Goal: Answer question/provide support: Share knowledge or assist other users

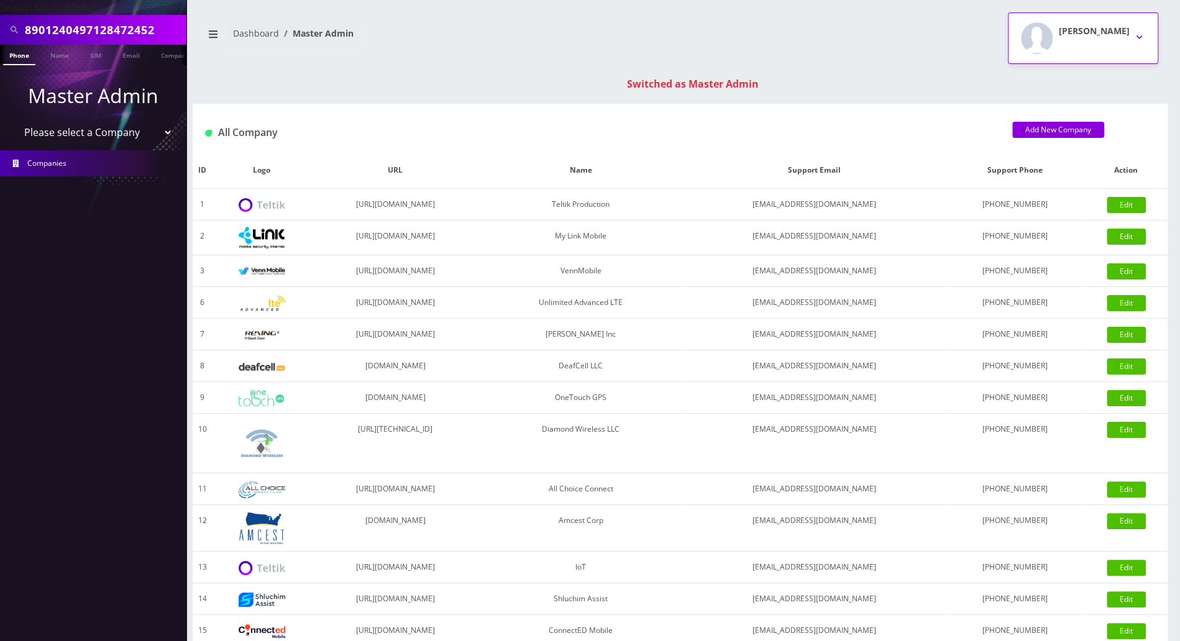
click at [1133, 35] on button "Tracy Genares" at bounding box center [1083, 38] width 150 height 52
click at [1037, 84] on link "Logout" at bounding box center [1083, 78] width 150 height 17
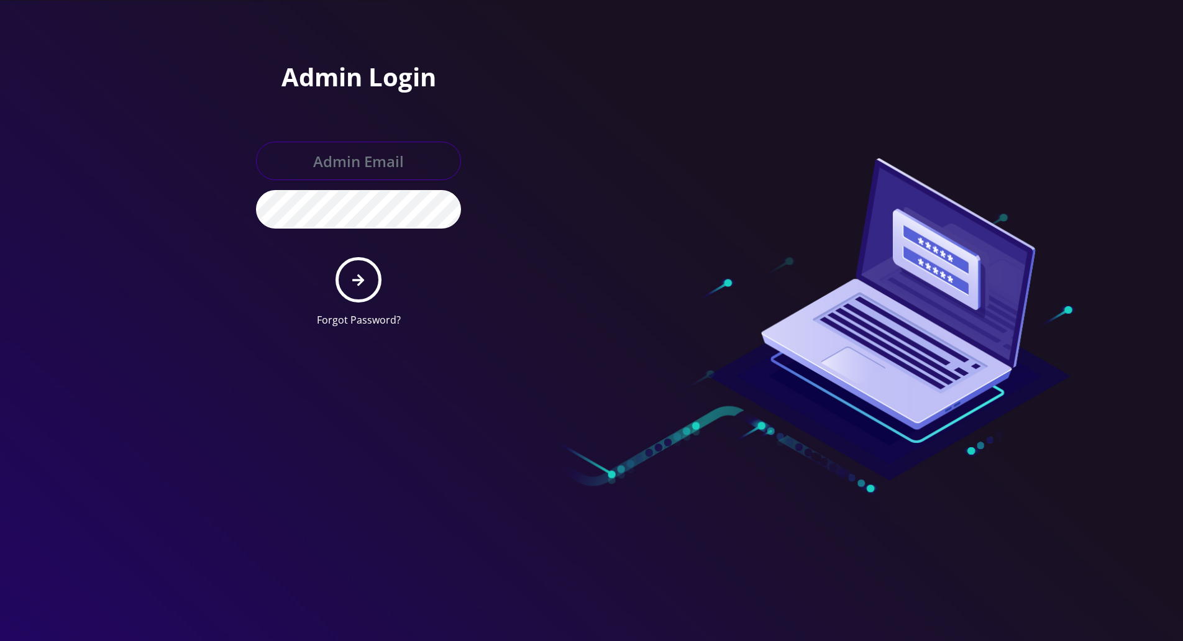
type input "[PERSON_NAME][EMAIL_ADDRESS][DOMAIN_NAME]"
click at [99, 142] on div at bounding box center [591, 320] width 1183 height 641
click at [358, 281] on icon "submit" at bounding box center [358, 280] width 12 height 14
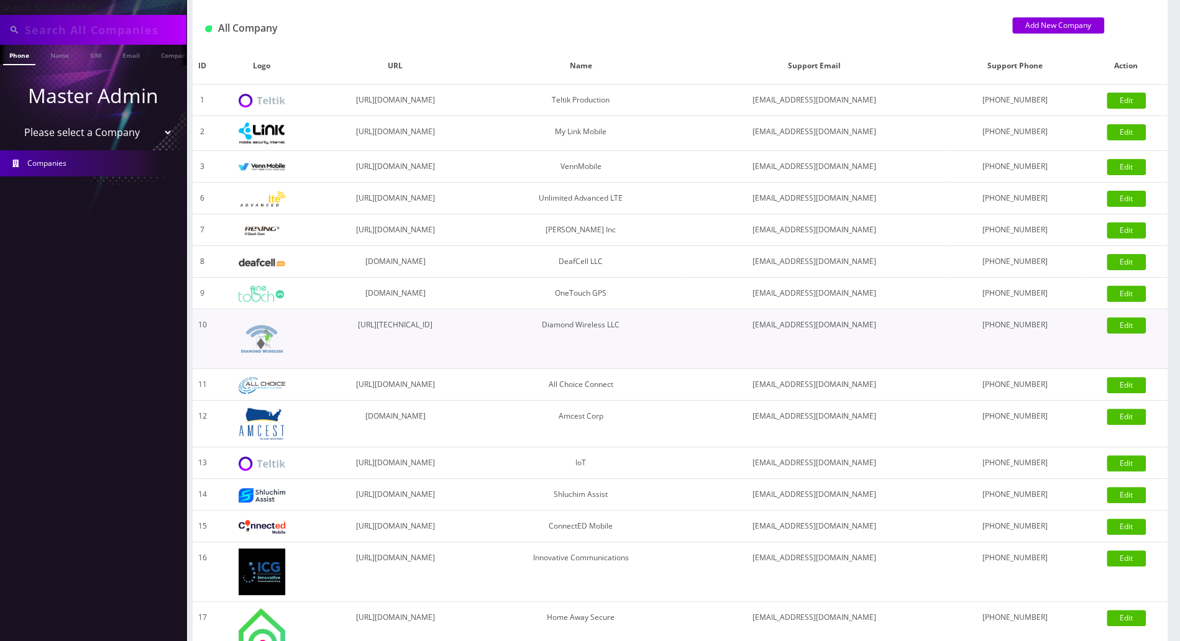
scroll to position [165, 0]
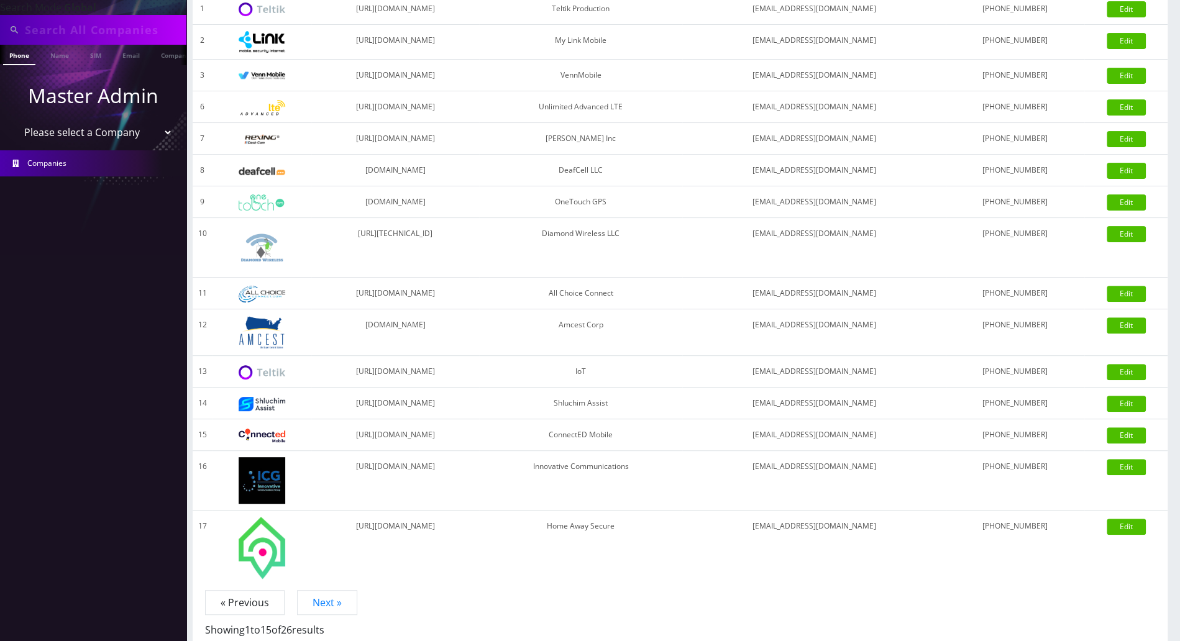
click at [165, 135] on select "Please select a Company Teltik Production My Link Mobile VennMobile Unlimited A…" at bounding box center [93, 133] width 158 height 24
select select "20"
click at [14, 121] on select "Please select a Company Teltik Production My Link Mobile VennMobile Unlimited A…" at bounding box center [93, 133] width 158 height 24
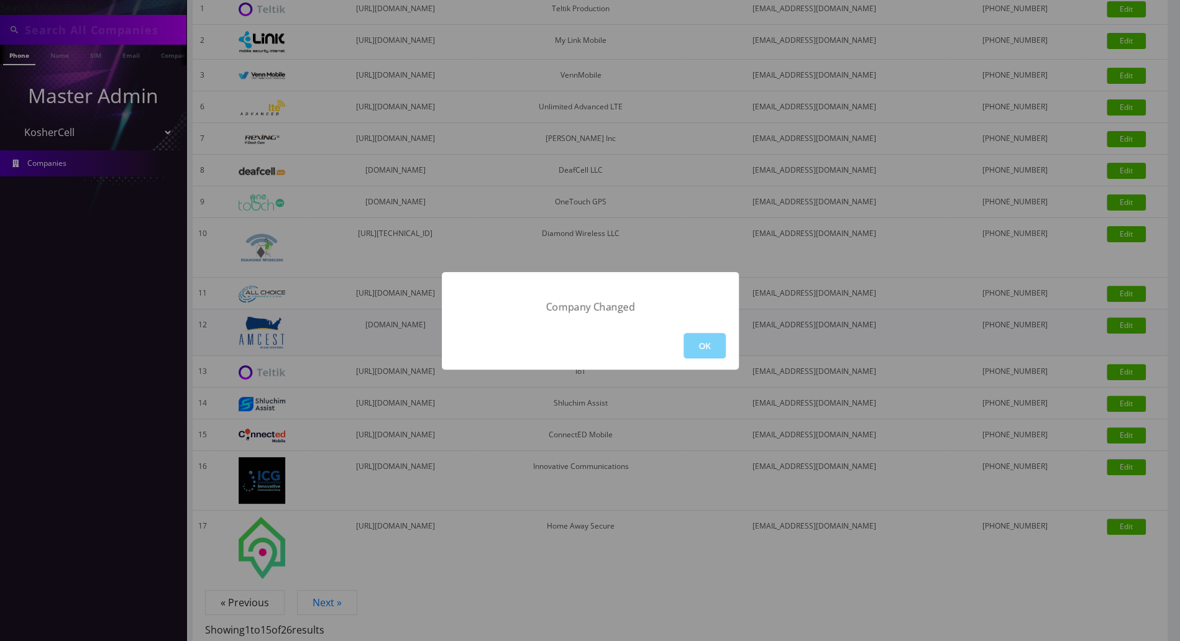
click at [720, 349] on button "OK" at bounding box center [704, 345] width 42 height 25
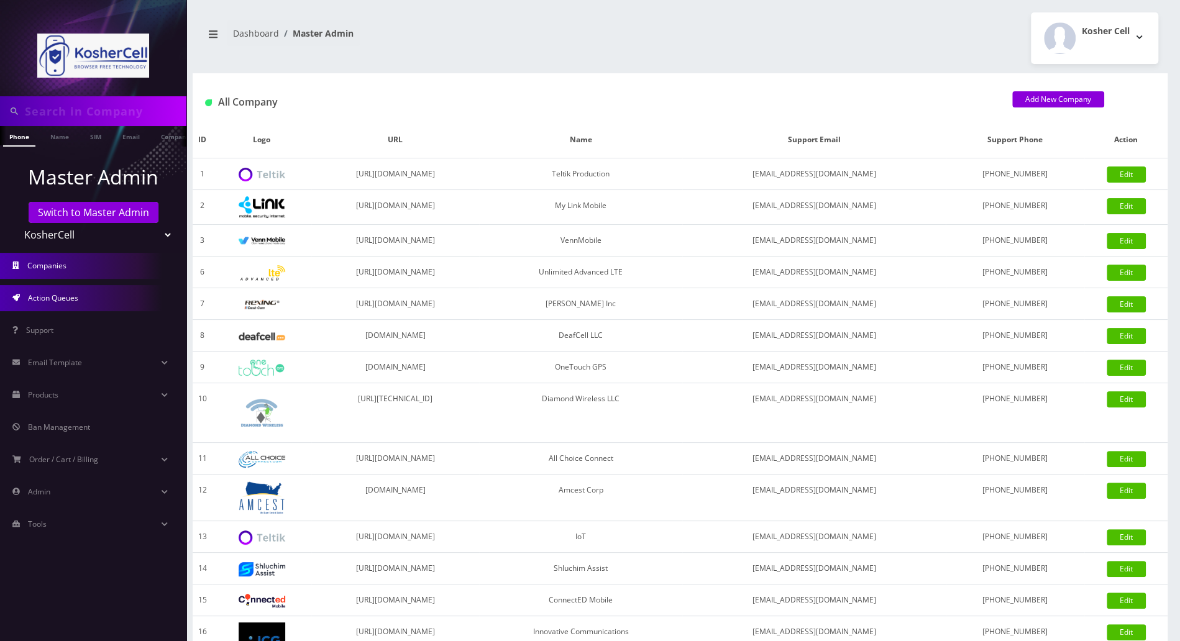
click at [84, 301] on link "Action Queues" at bounding box center [93, 298] width 186 height 26
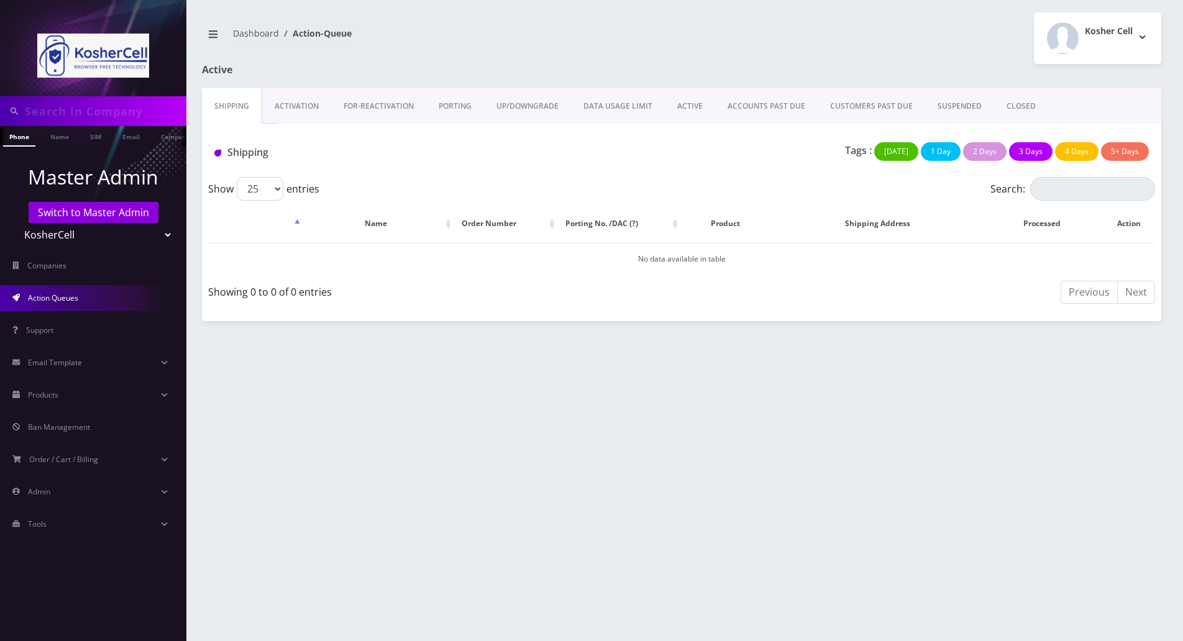
click at [453, 102] on link "PORTING" at bounding box center [455, 106] width 58 height 36
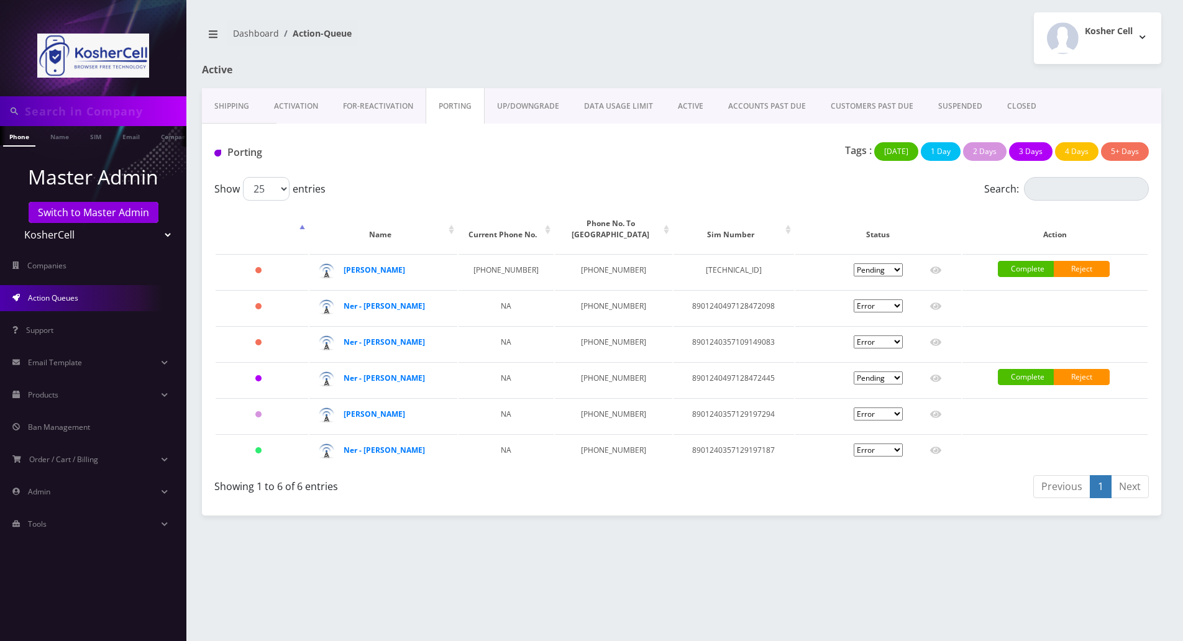
click at [948, 549] on div "Phone Name SIM Email Company Customer Dashboard Action-Queue Kosher Cell" at bounding box center [681, 320] width 1003 height 641
click at [936, 450] on icon at bounding box center [935, 450] width 11 height 7
type input "Uri A Luchansky"
type input "6107 Benhurst Road"
type input "Baltimore"
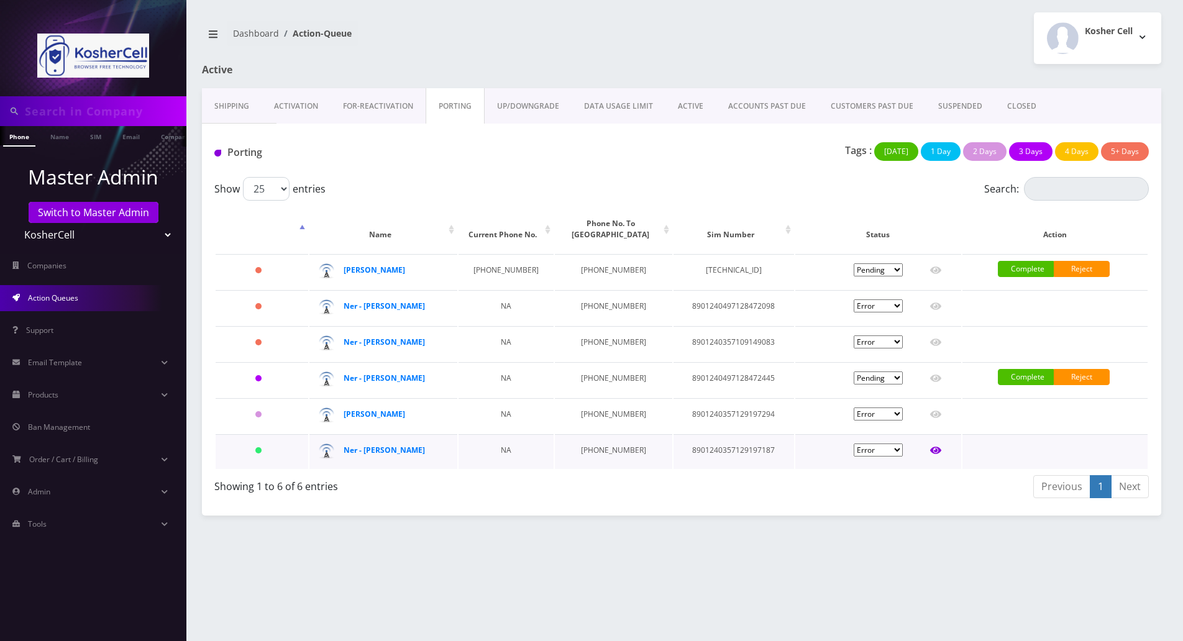
select select "MD"
type input "21209"
type input "8901240357129197187"
type input "6679102668"
type input "K phones 613"
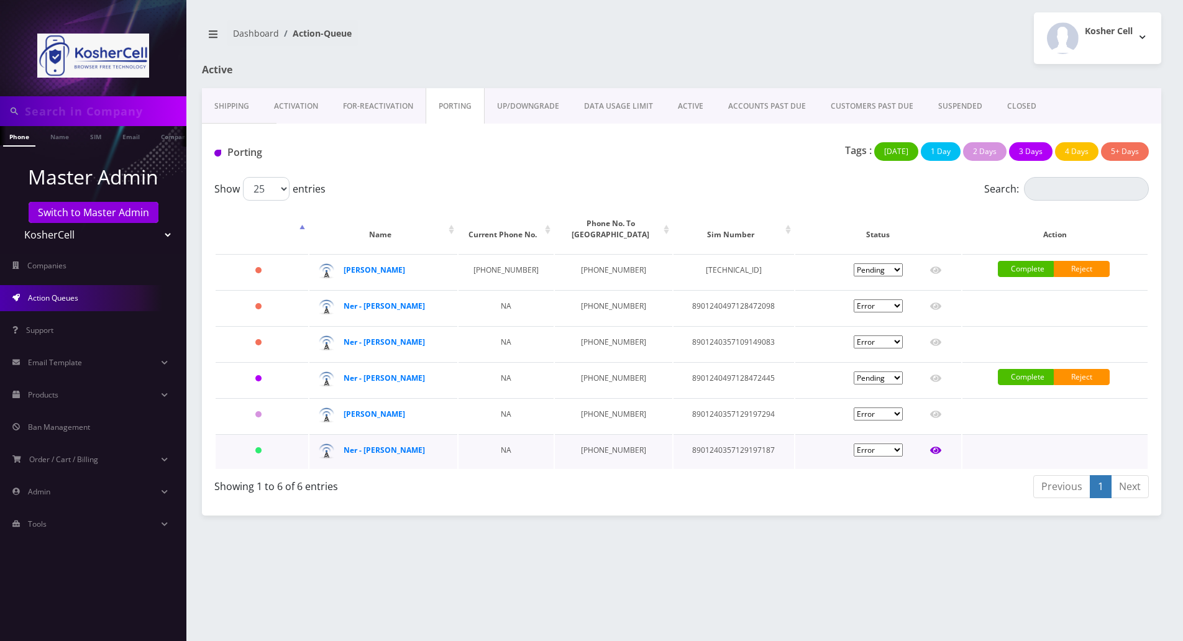
type input "26972043"
type input "376222"
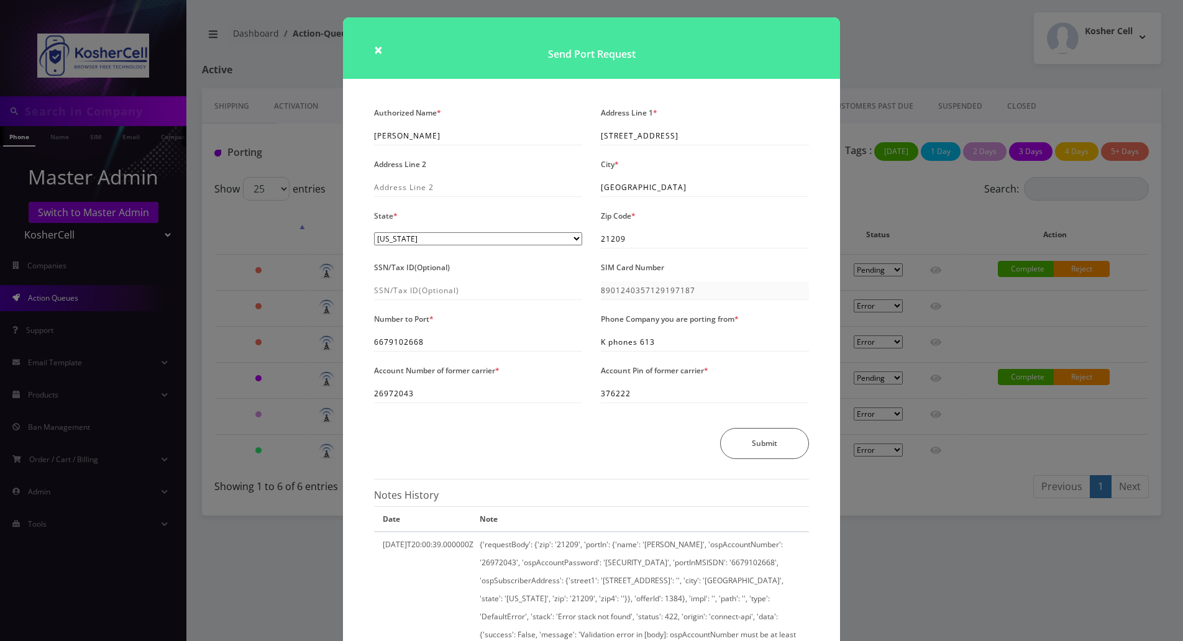
click at [596, 291] on div "SIM Card Number 8901240357129197187" at bounding box center [704, 279] width 227 height 42
drag, startPoint x: 439, startPoint y: 344, endPoint x: 369, endPoint y: 339, distance: 70.4
click at [369, 339] on div "Number to Port * 6679102668" at bounding box center [478, 331] width 227 height 42
drag, startPoint x: 451, startPoint y: 397, endPoint x: 349, endPoint y: 395, distance: 101.9
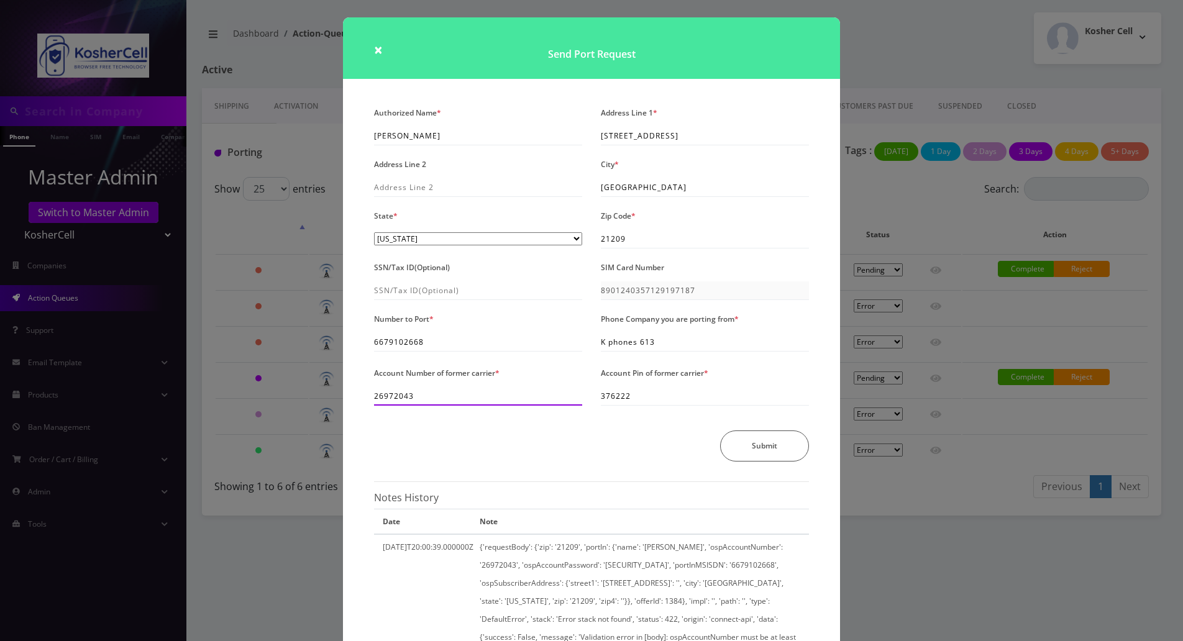
click at [349, 395] on div "Authorized Name * Uri A Luchansky Address Line 1 * 6107 Benhurst Road Address L…" at bounding box center [591, 530] width 497 height 852
click at [499, 438] on div "Submit" at bounding box center [591, 446] width 453 height 31
click at [499, 438] on div "Submit" at bounding box center [591, 448] width 453 height 31
click at [422, 398] on input "26972043" at bounding box center [478, 396] width 208 height 19
drag, startPoint x: 424, startPoint y: 398, endPoint x: 368, endPoint y: 398, distance: 55.9
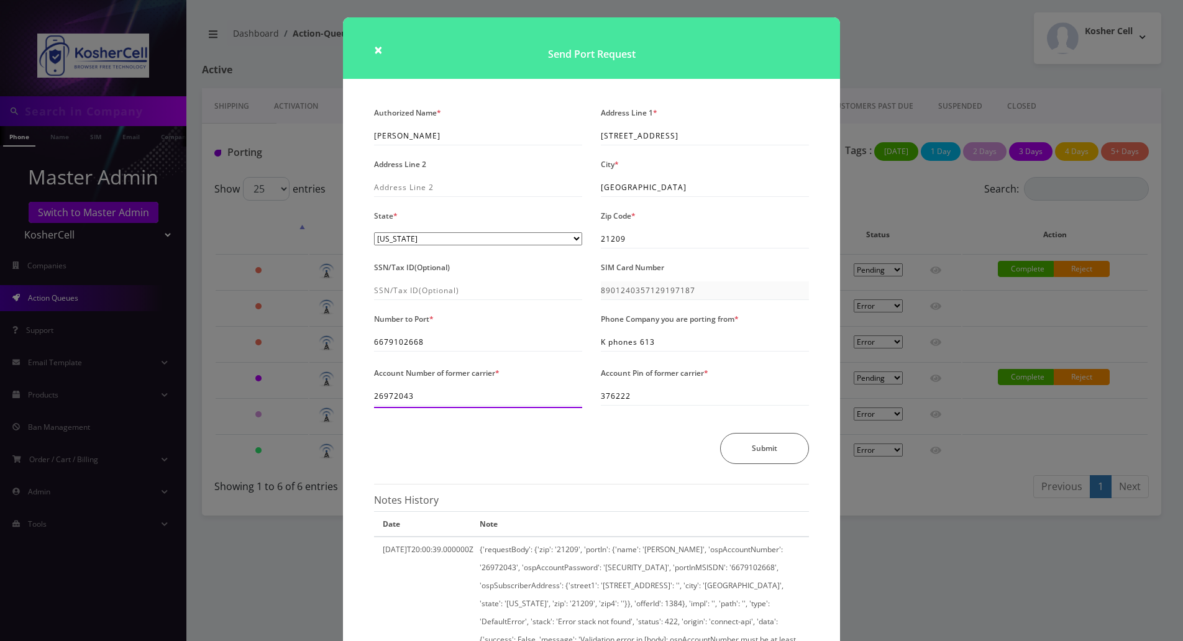
click at [368, 398] on div "Account Number of former carrier * 26972043" at bounding box center [478, 386] width 227 height 44
click at [481, 445] on div "Submit" at bounding box center [591, 448] width 453 height 31
drag, startPoint x: 429, startPoint y: 399, endPoint x: 368, endPoint y: 396, distance: 61.6
click at [368, 396] on div "Account Number of former carrier * 26972043" at bounding box center [478, 386] width 227 height 44
click at [398, 399] on input "26972043" at bounding box center [478, 396] width 208 height 19
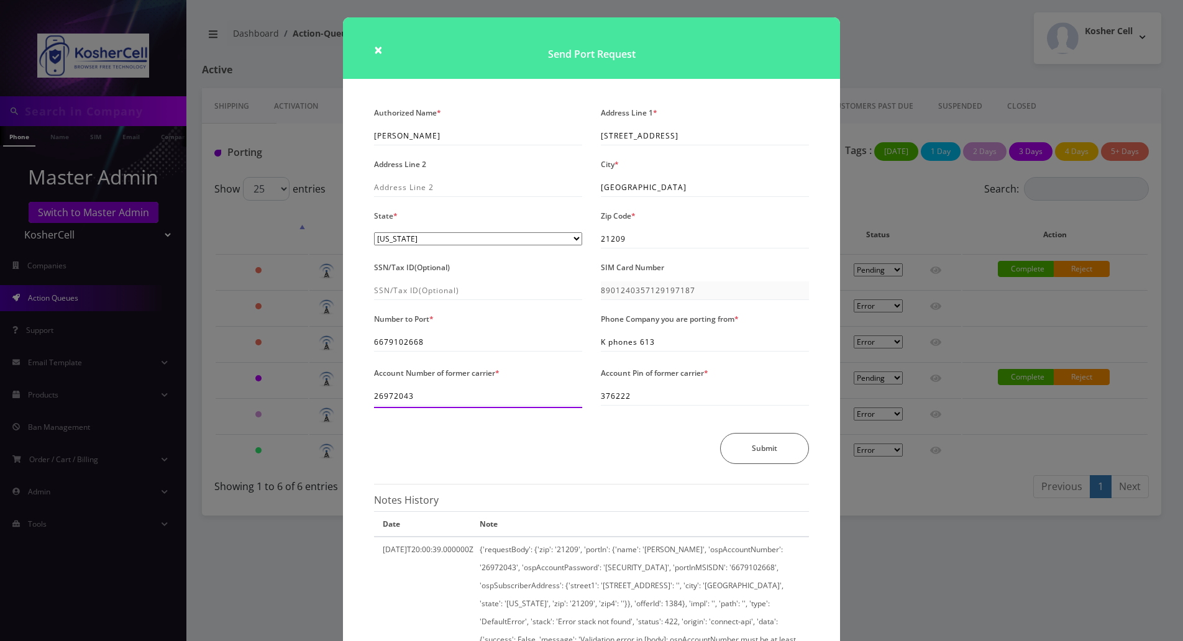
drag, startPoint x: 411, startPoint y: 396, endPoint x: 373, endPoint y: 395, distance: 37.3
click at [374, 395] on input "26972043" at bounding box center [478, 396] width 208 height 19
drag, startPoint x: 636, startPoint y: 395, endPoint x: 599, endPoint y: 397, distance: 36.7
click at [601, 397] on input "376222" at bounding box center [705, 396] width 208 height 19
click at [639, 449] on div "Submit" at bounding box center [591, 448] width 453 height 31
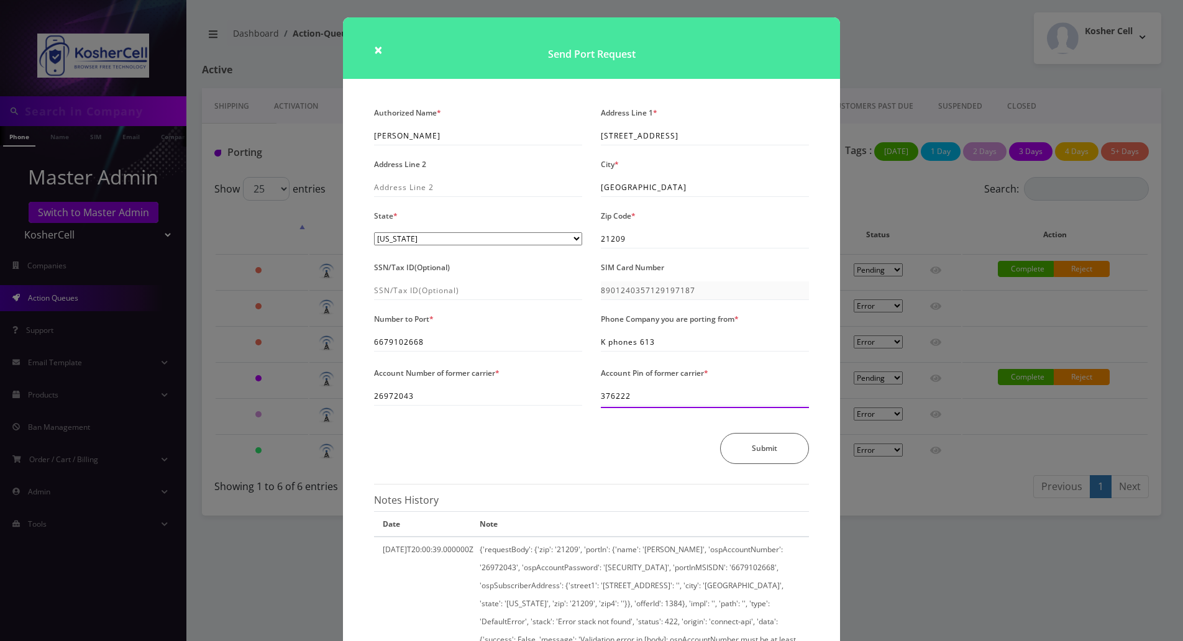
drag, startPoint x: 630, startPoint y: 394, endPoint x: 601, endPoint y: 394, distance: 29.2
click at [601, 394] on input "376222" at bounding box center [705, 396] width 208 height 19
drag, startPoint x: 446, startPoint y: 137, endPoint x: 367, endPoint y: 136, distance: 79.5
click at [367, 136] on div "Authorized Name * Uri A Luchansky" at bounding box center [478, 125] width 227 height 42
drag, startPoint x: 691, startPoint y: 136, endPoint x: 593, endPoint y: 135, distance: 98.2
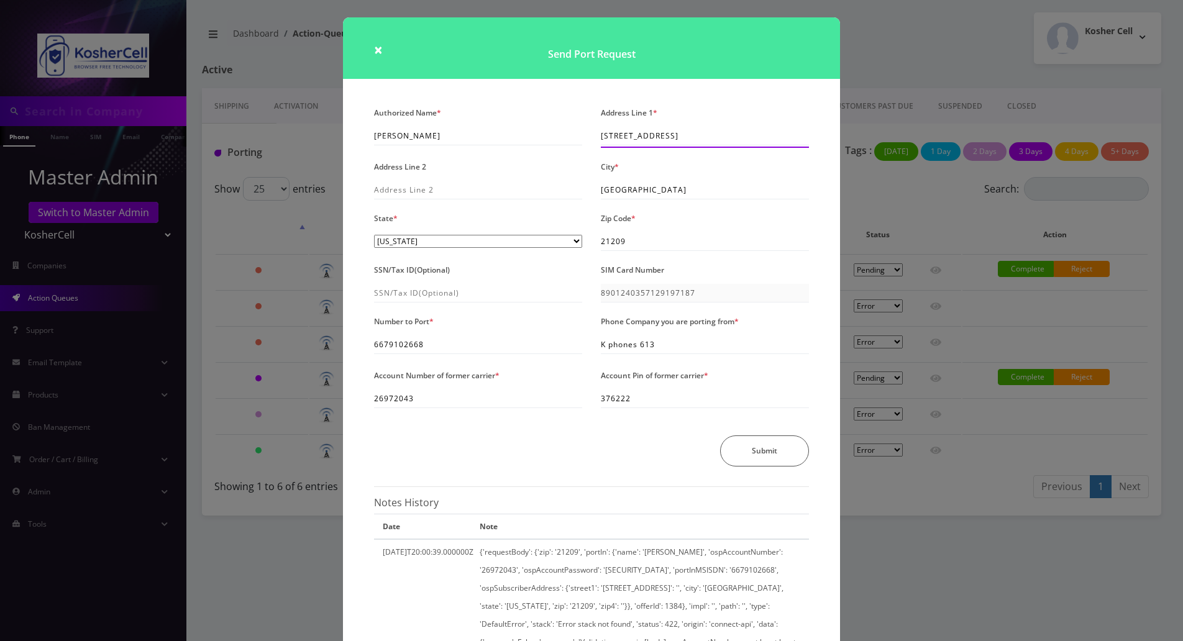
click at [593, 135] on div "Address Line 1 * 6107 Benhurst Road" at bounding box center [704, 126] width 227 height 44
click at [900, 557] on div "× Send Port Request Authorized Name * Uri A Luchansky Address Line 1 * 6107 Ben…" at bounding box center [591, 320] width 1183 height 641
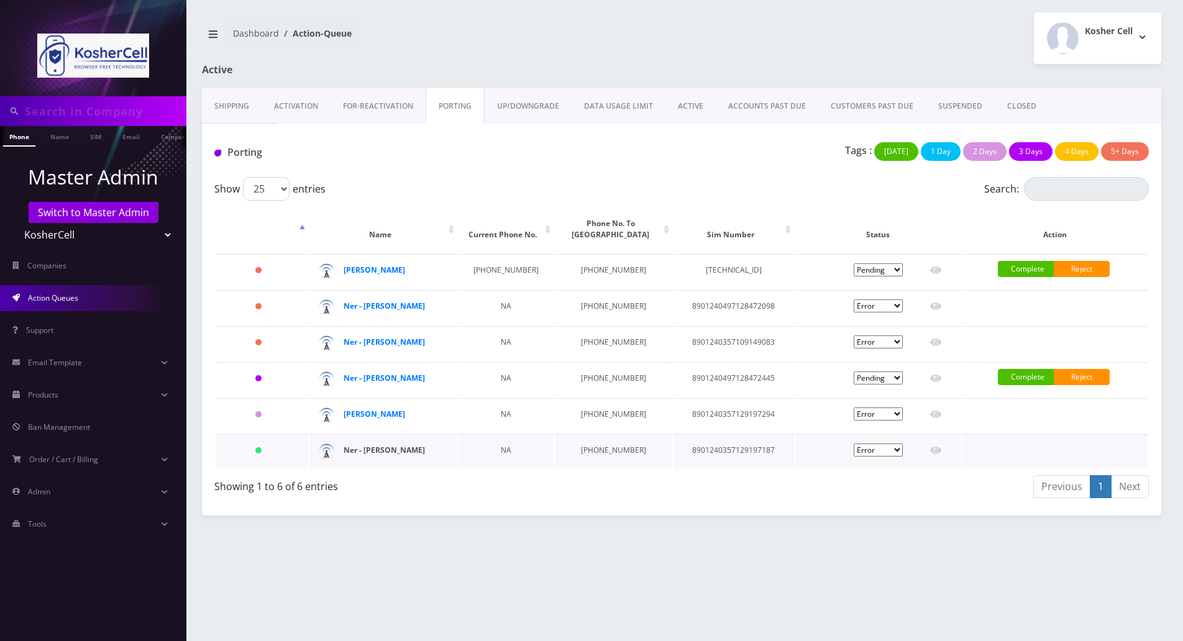
click at [380, 452] on strong "Ner - Uri Avraham Luchansky" at bounding box center [384, 450] width 81 height 11
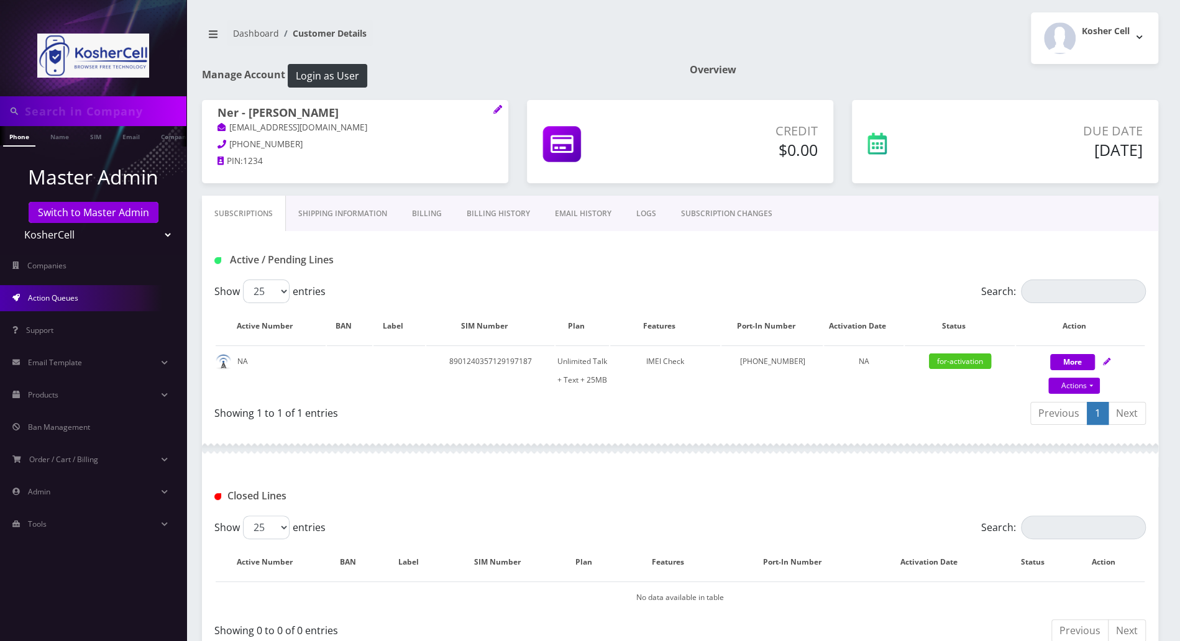
click at [50, 296] on span "Action Queues" at bounding box center [53, 298] width 50 height 11
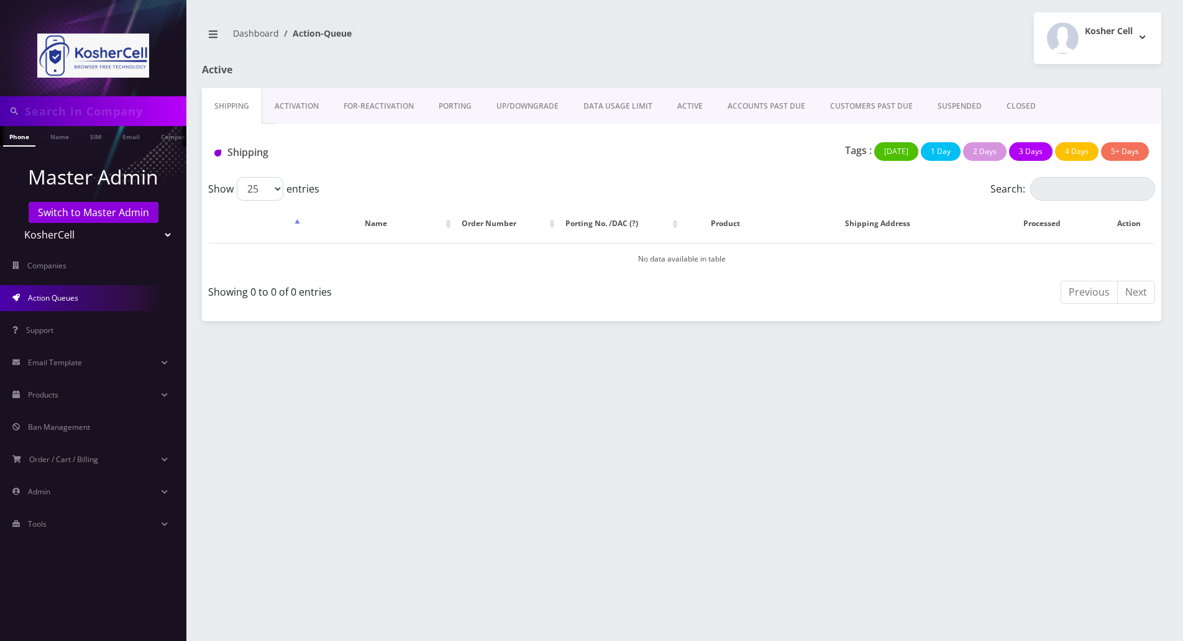
click at [449, 106] on link "PORTING" at bounding box center [455, 106] width 58 height 36
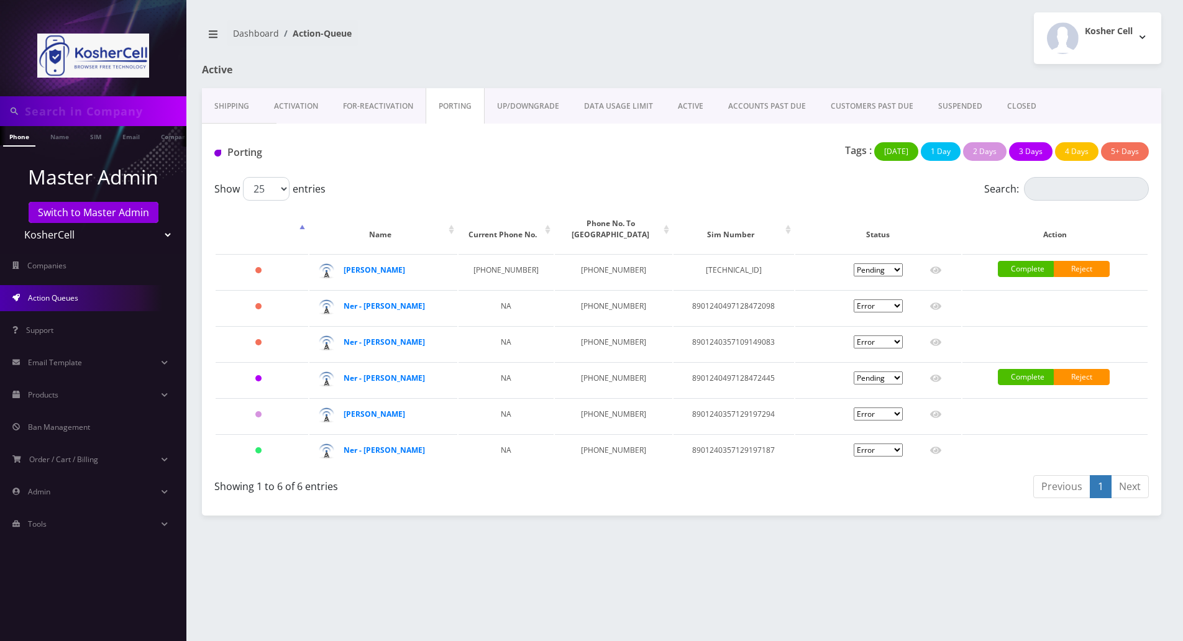
click at [782, 563] on div "Phone Name SIM Email Company Customer Dashboard Action-Queue Kosher Cell" at bounding box center [681, 320] width 1003 height 641
click at [897, 450] on select "Pending Submitted Error Cancelled" at bounding box center [878, 450] width 49 height 13
select select "2"
click at [854, 444] on select "Pending Submitted Error Cancelled" at bounding box center [878, 450] width 49 height 13
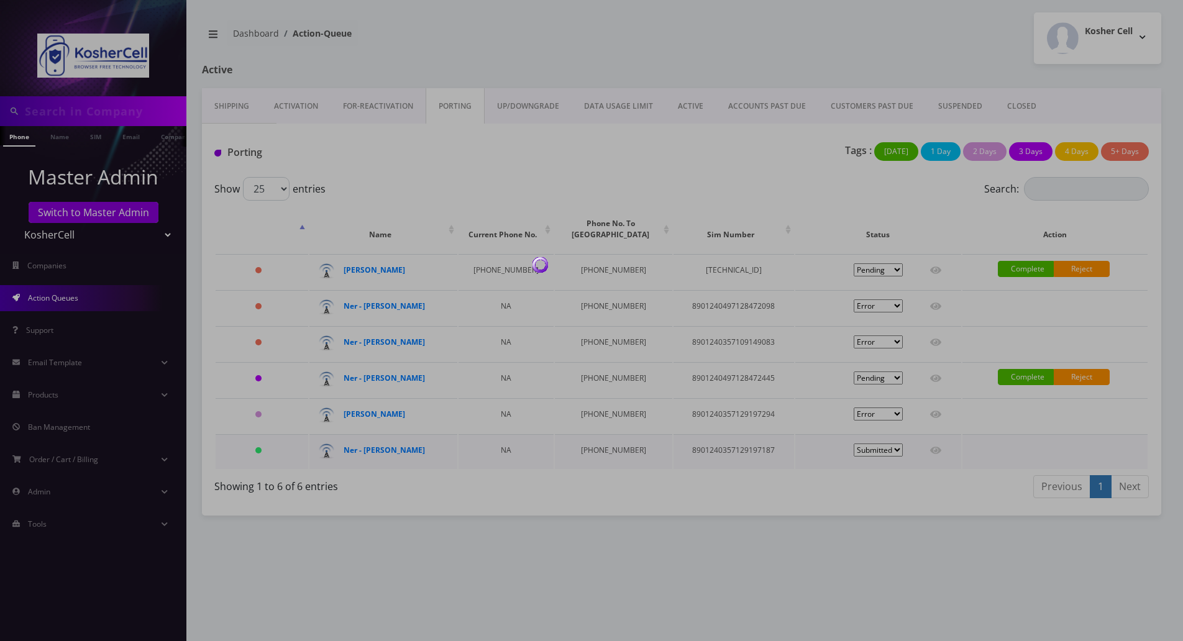
select select "2"
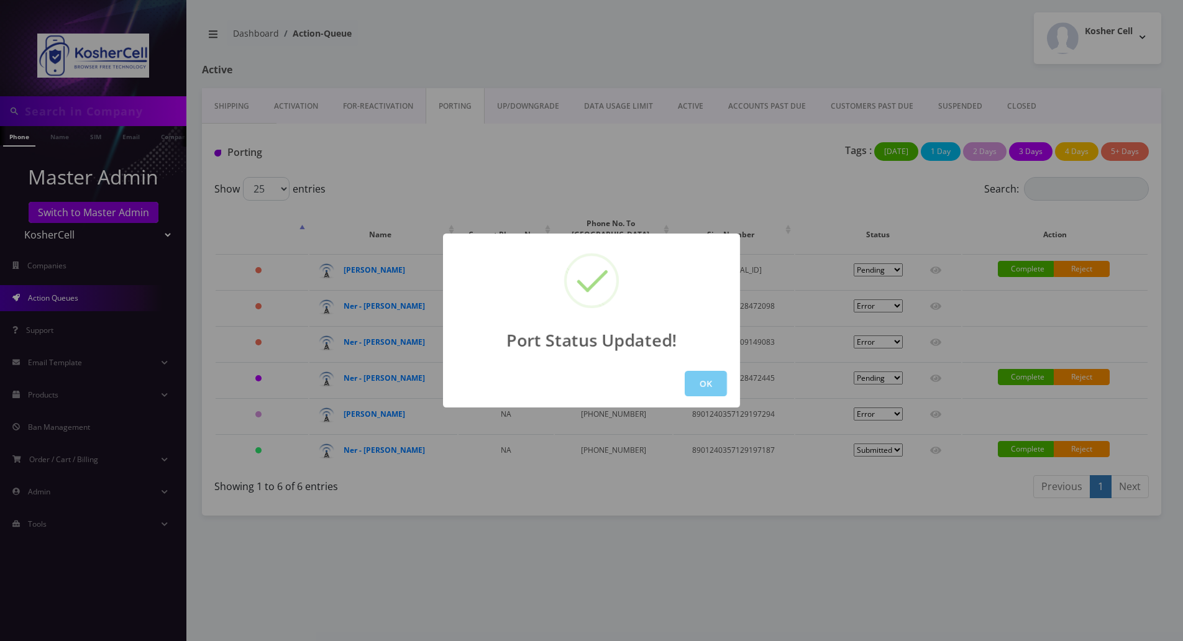
click at [695, 385] on button "OK" at bounding box center [706, 383] width 42 height 25
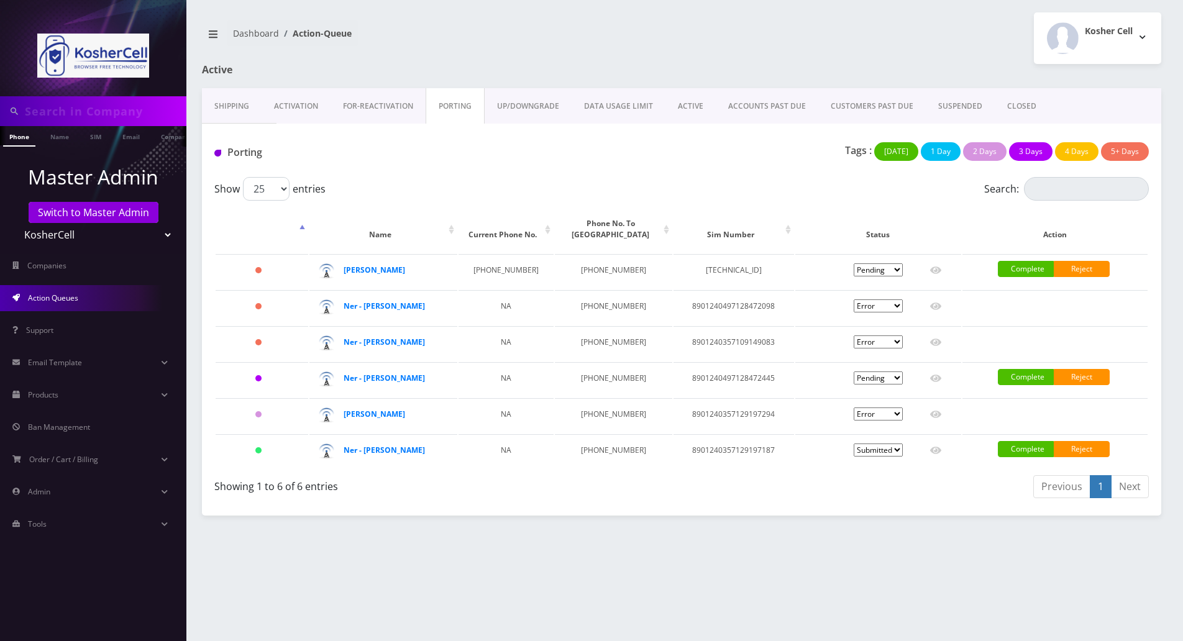
drag, startPoint x: 786, startPoint y: 562, endPoint x: 798, endPoint y: 486, distance: 77.3
click at [786, 563] on div "Phone Name SIM Email Company Customer Dashboard Action-Queue Kosher Cell" at bounding box center [681, 320] width 1003 height 641
click at [1027, 445] on link "Complete" at bounding box center [1026, 449] width 56 height 16
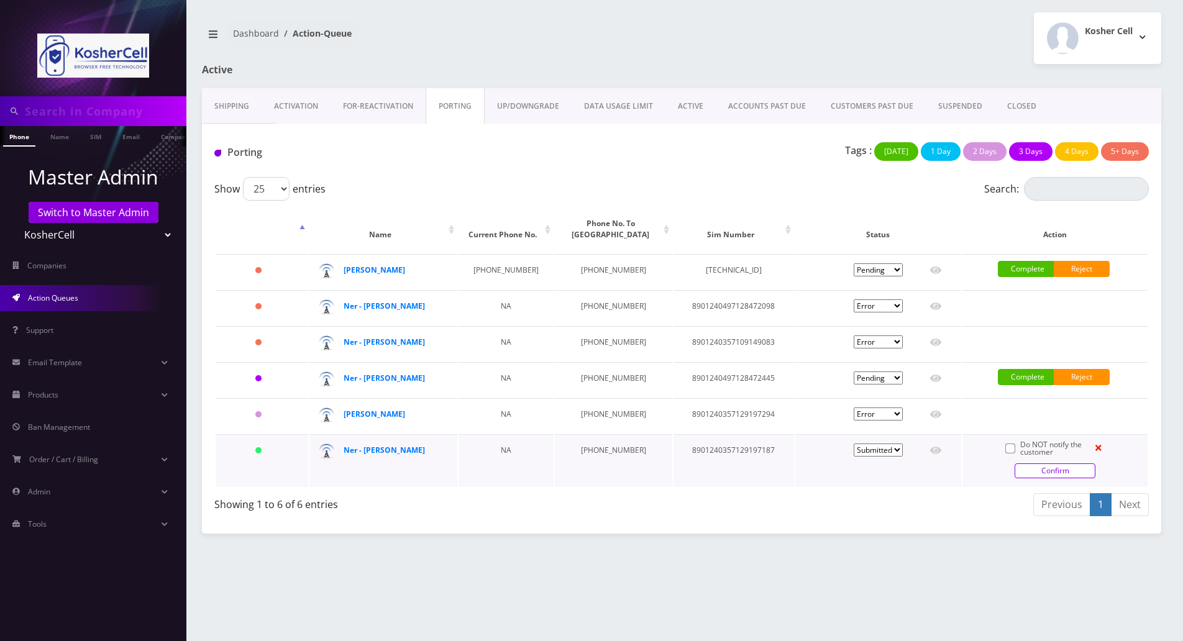
click at [1021, 467] on link "Confirm" at bounding box center [1054, 470] width 81 height 15
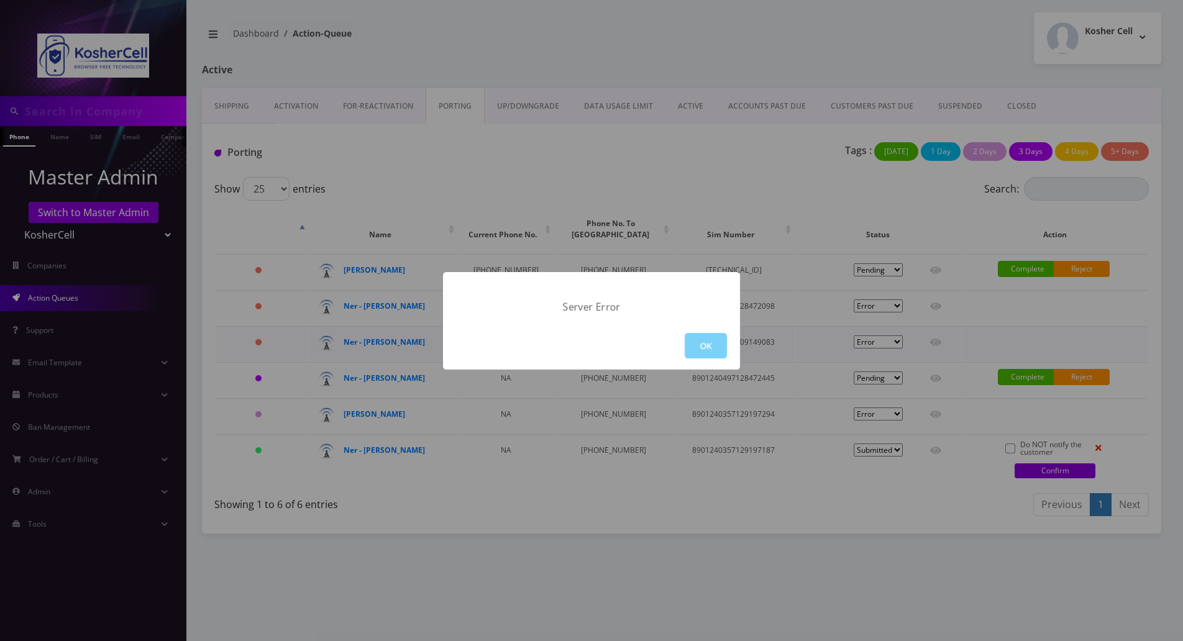
drag, startPoint x: 706, startPoint y: 351, endPoint x: 722, endPoint y: 353, distance: 16.3
click at [706, 350] on button "OK" at bounding box center [706, 345] width 42 height 25
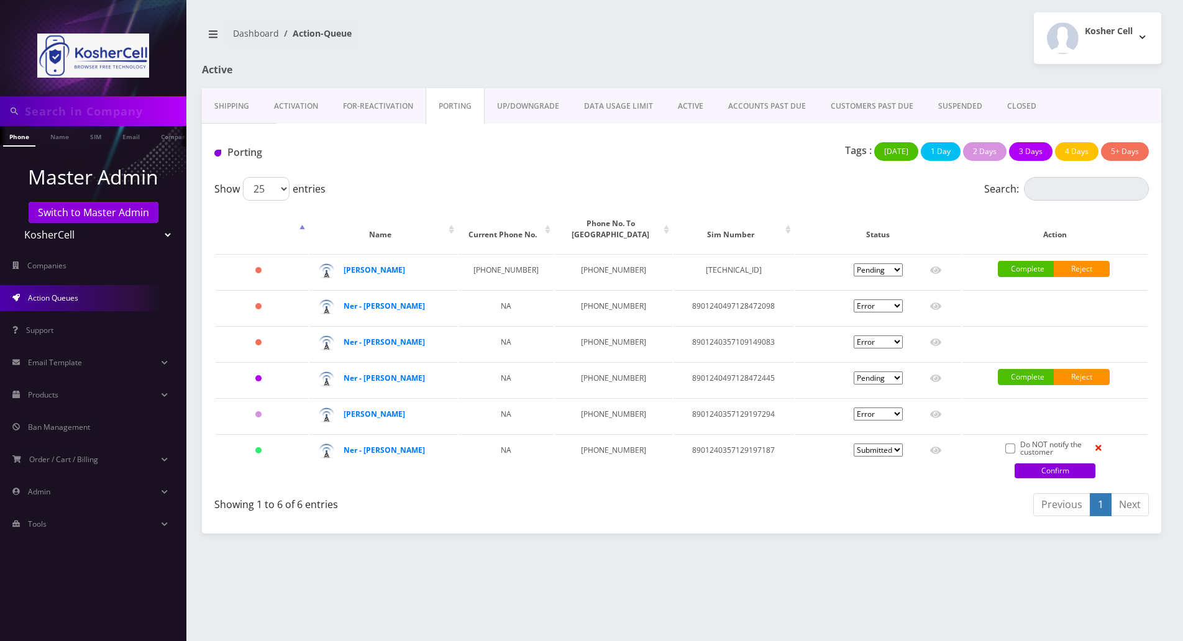
scroll to position [0, 6]
click at [109, 115] on input "text" at bounding box center [104, 111] width 158 height 24
paste input "6679102668"
type input "6679102668"
click at [19, 137] on link "Phone" at bounding box center [14, 136] width 32 height 21
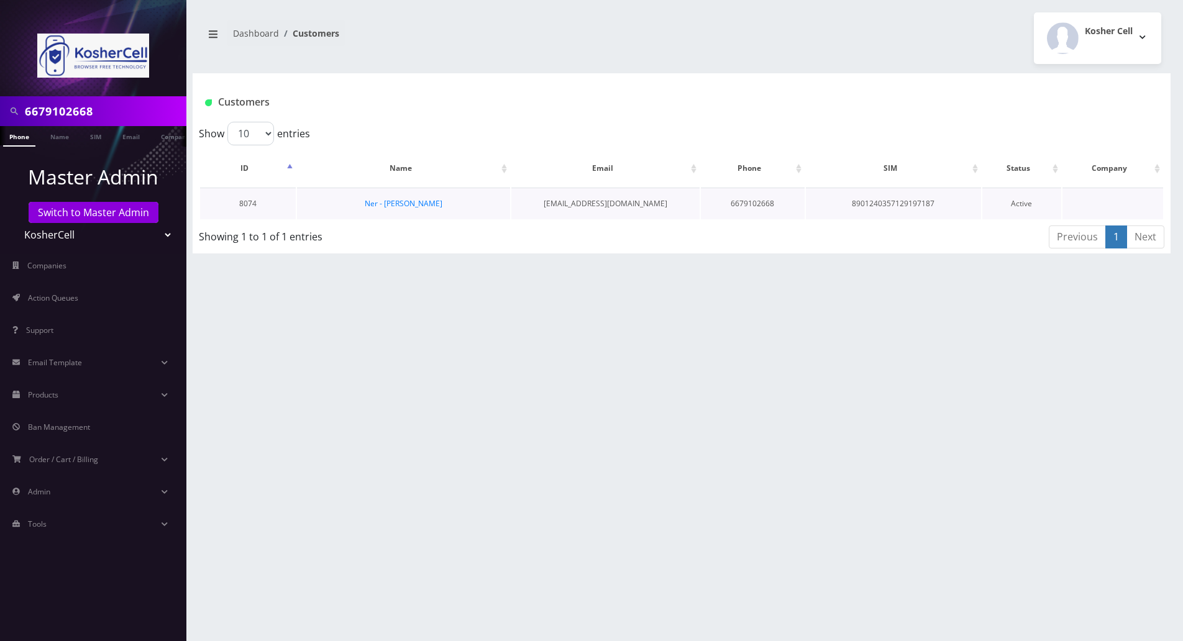
click at [378, 209] on td "Ner - [PERSON_NAME]" at bounding box center [403, 204] width 213 height 32
click at [376, 201] on link "Ner - [PERSON_NAME]" at bounding box center [404, 203] width 78 height 11
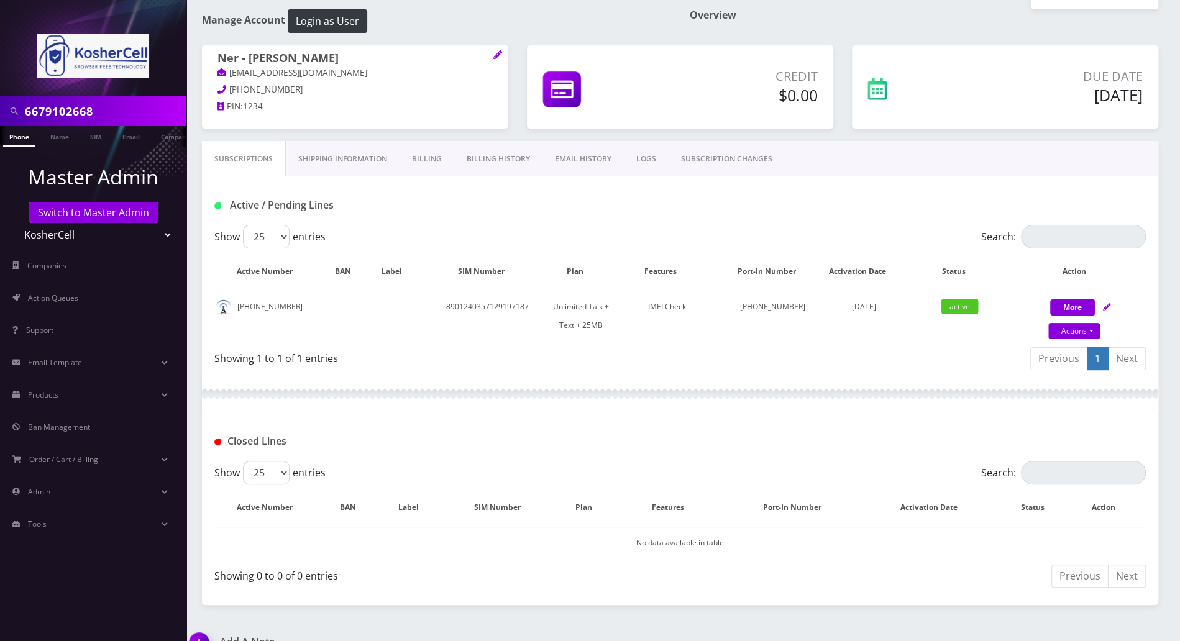
scroll to position [78, 0]
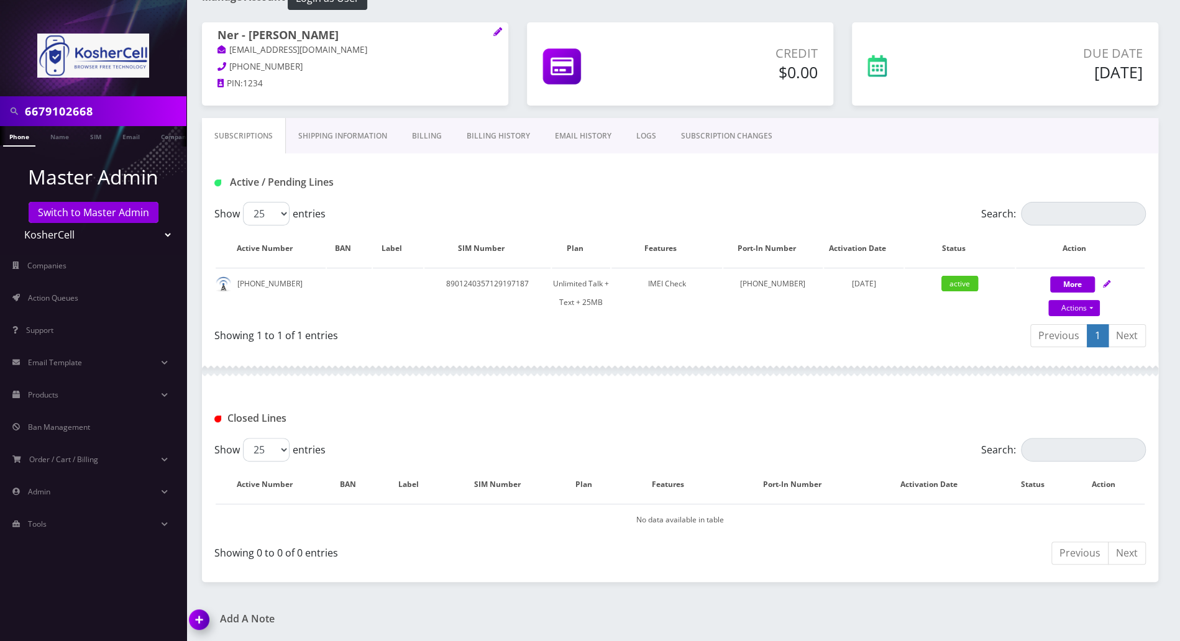
click at [806, 552] on div "Previous Next" at bounding box center [913, 554] width 466 height 29
click at [202, 614] on img at bounding box center [201, 624] width 37 height 37
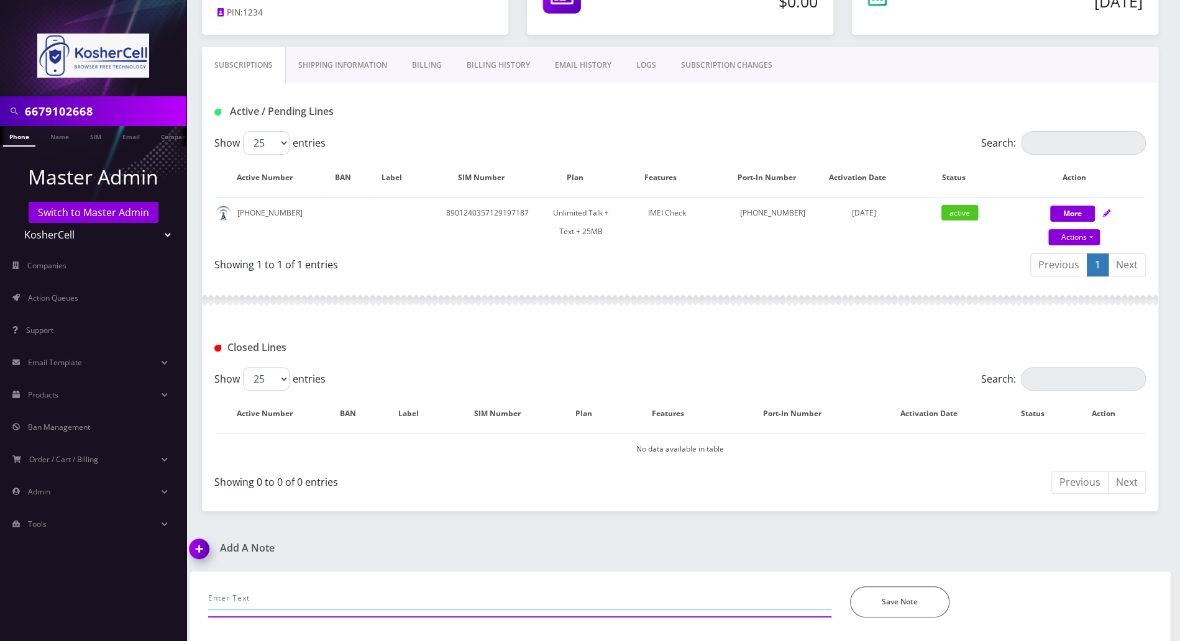
click at [326, 587] on input "text" at bounding box center [519, 598] width 623 height 24
paste input "manually ported in the line in Ultra portal with 8901240357129197187 ...Tracy"
type input "manually ported in the line in Ultra portal with 8901240357129197187 ...Tracy"
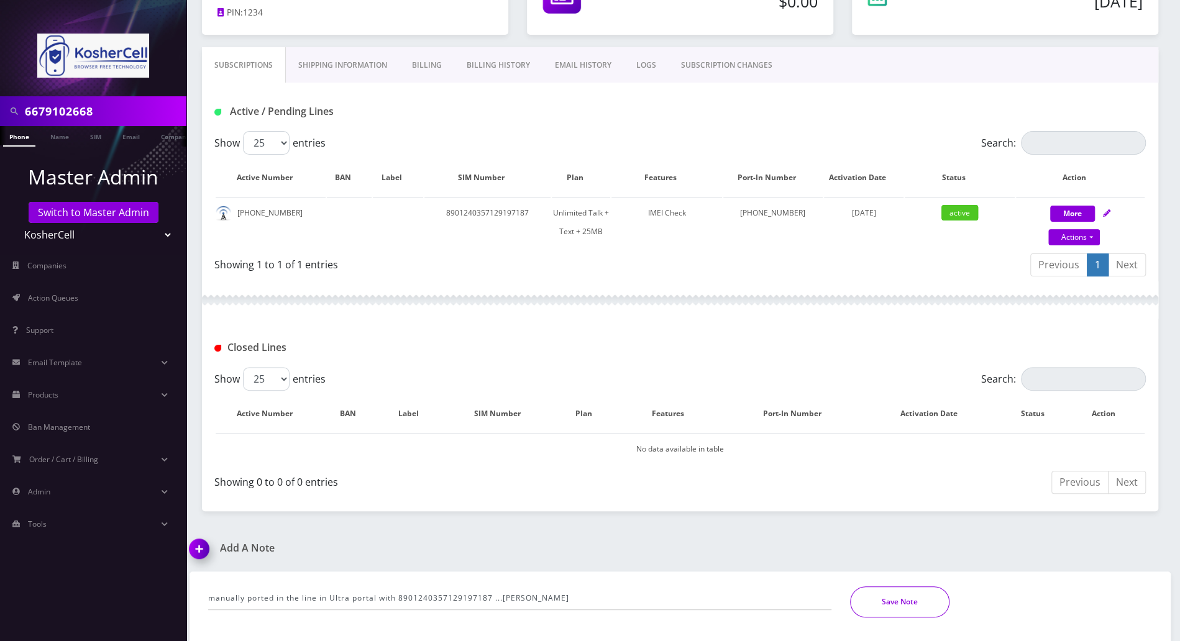
click at [875, 594] on button "Save Note" at bounding box center [899, 601] width 99 height 31
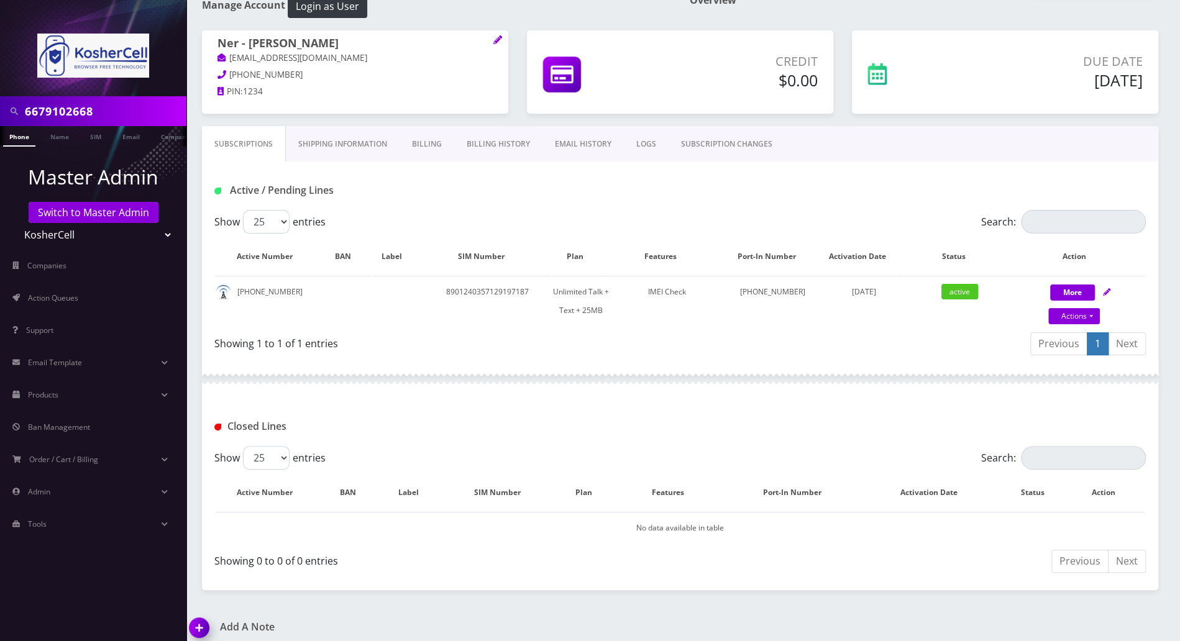
scroll to position [0, 0]
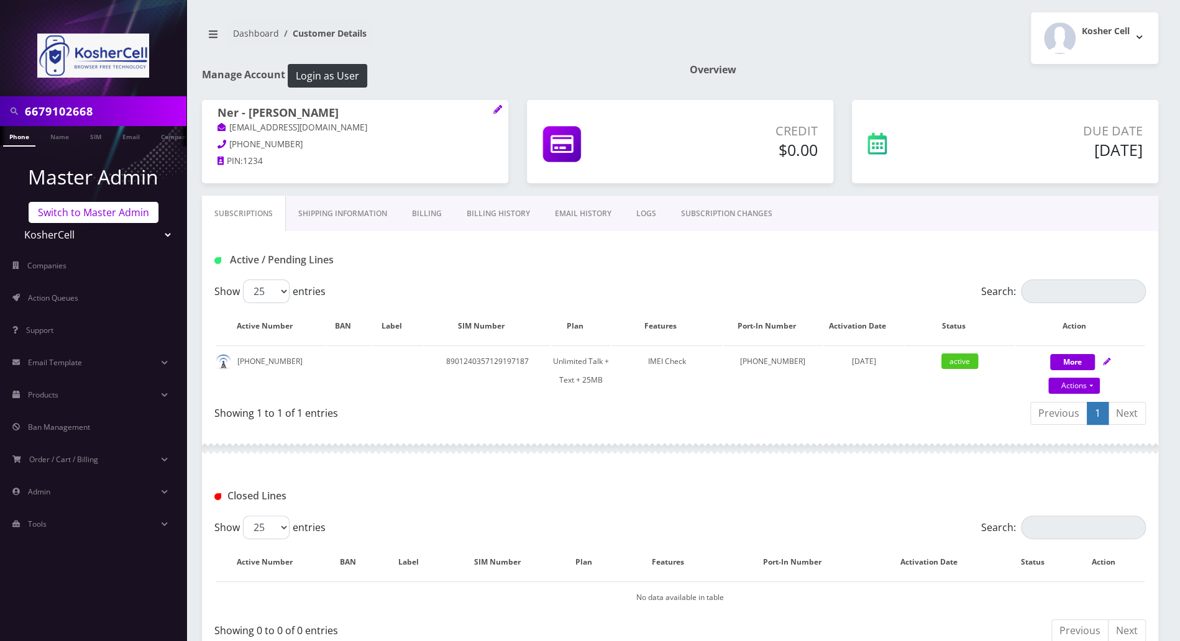
click at [73, 213] on link "Switch to Master Admin" at bounding box center [94, 212] width 130 height 21
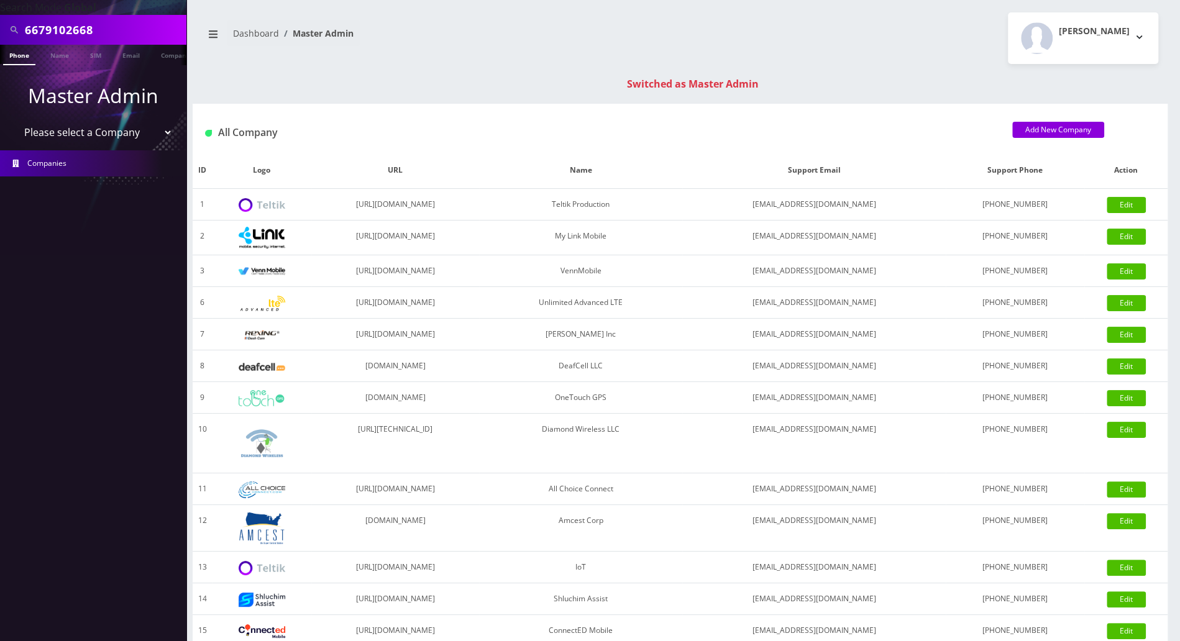
drag, startPoint x: 102, startPoint y: 29, endPoint x: -6, endPoint y: 29, distance: 108.1
click at [0, 29] on html "Search Mode: Global 6679102668 Phone Name SIM Email Company Customer Master Adm…" at bounding box center [590, 441] width 1180 height 883
type input "7185733126"
click at [25, 56] on link "Phone" at bounding box center [19, 55] width 32 height 21
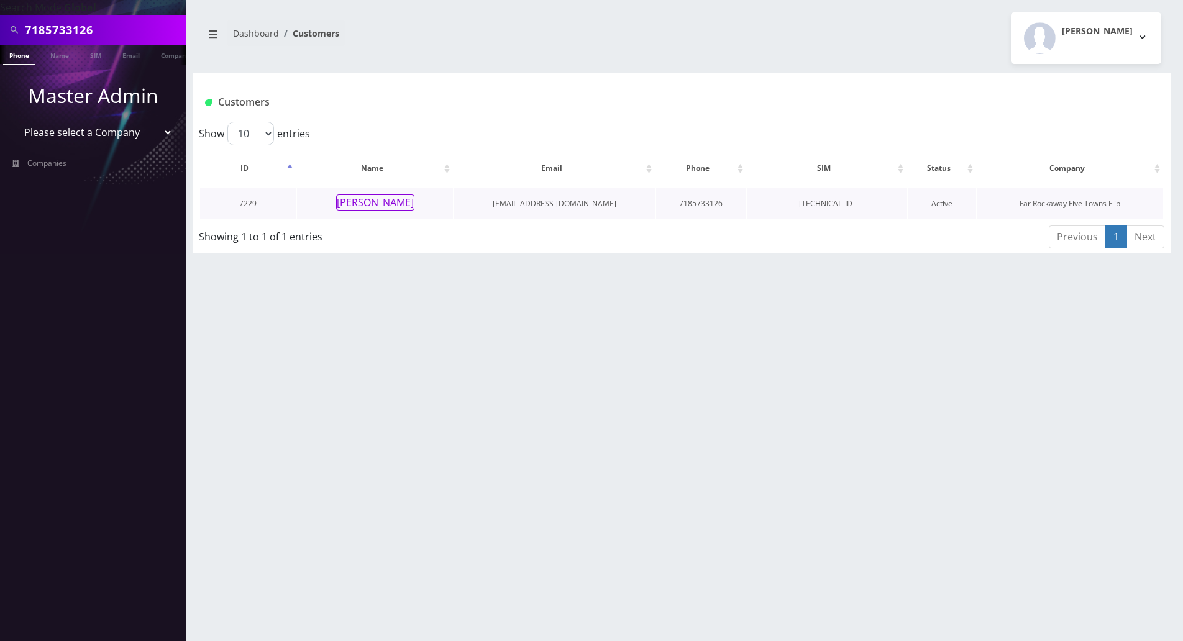
click at [371, 198] on button "[PERSON_NAME]" at bounding box center [375, 202] width 78 height 16
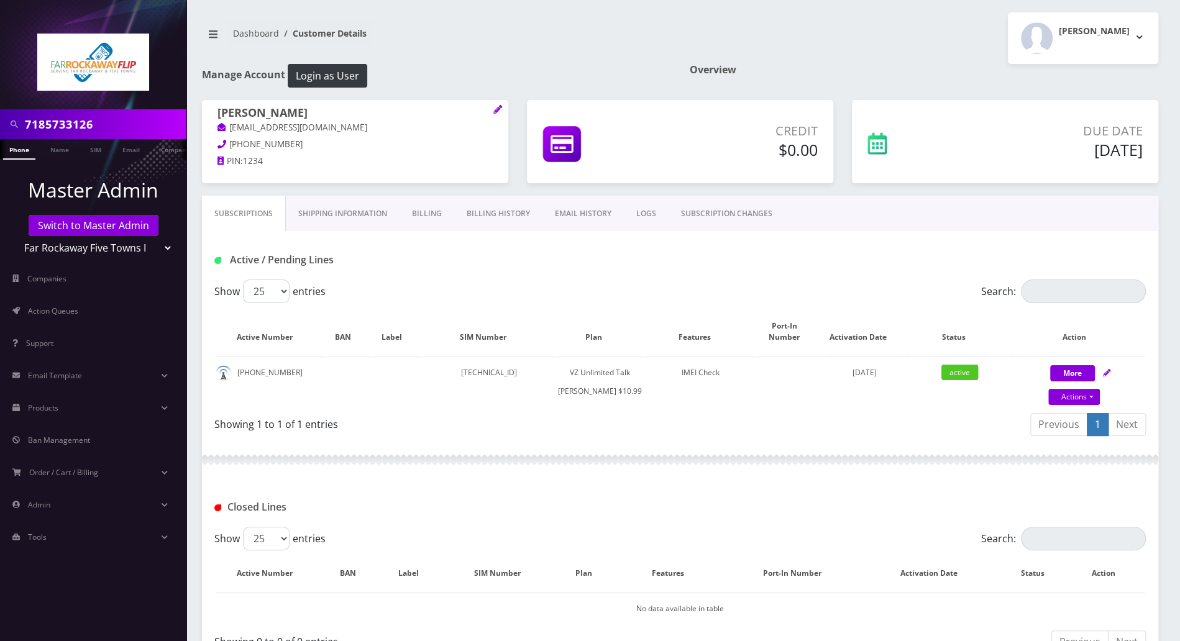
click at [577, 463] on div at bounding box center [680, 459] width 956 height 37
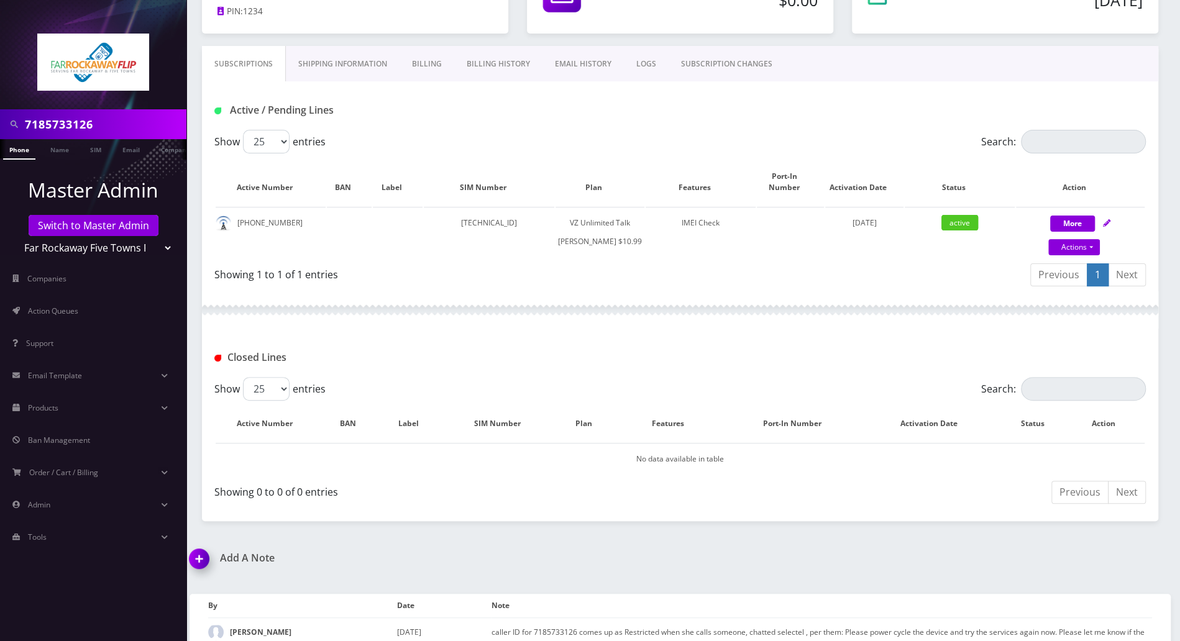
scroll to position [258, 0]
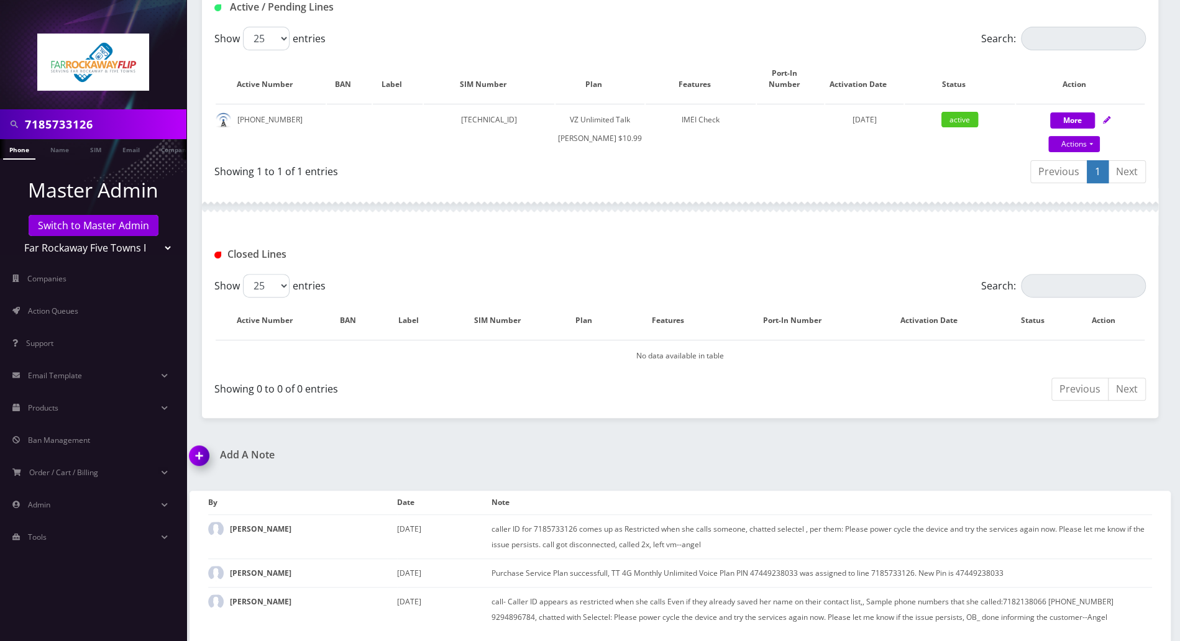
click at [203, 452] on img at bounding box center [201, 460] width 37 height 37
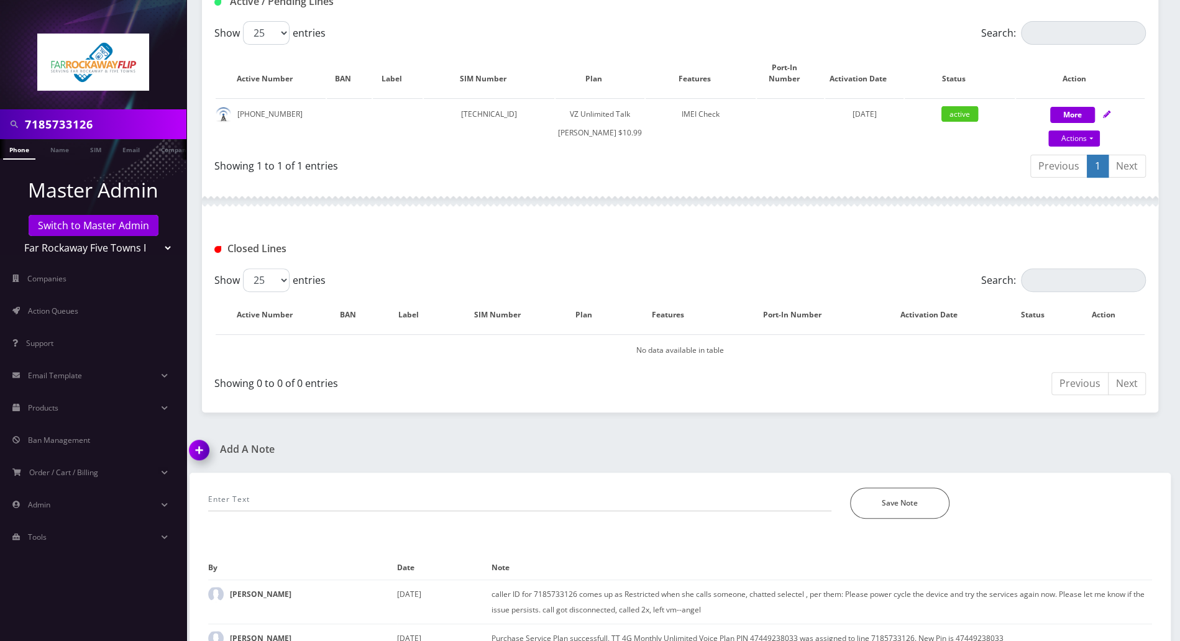
scroll to position [329, 0]
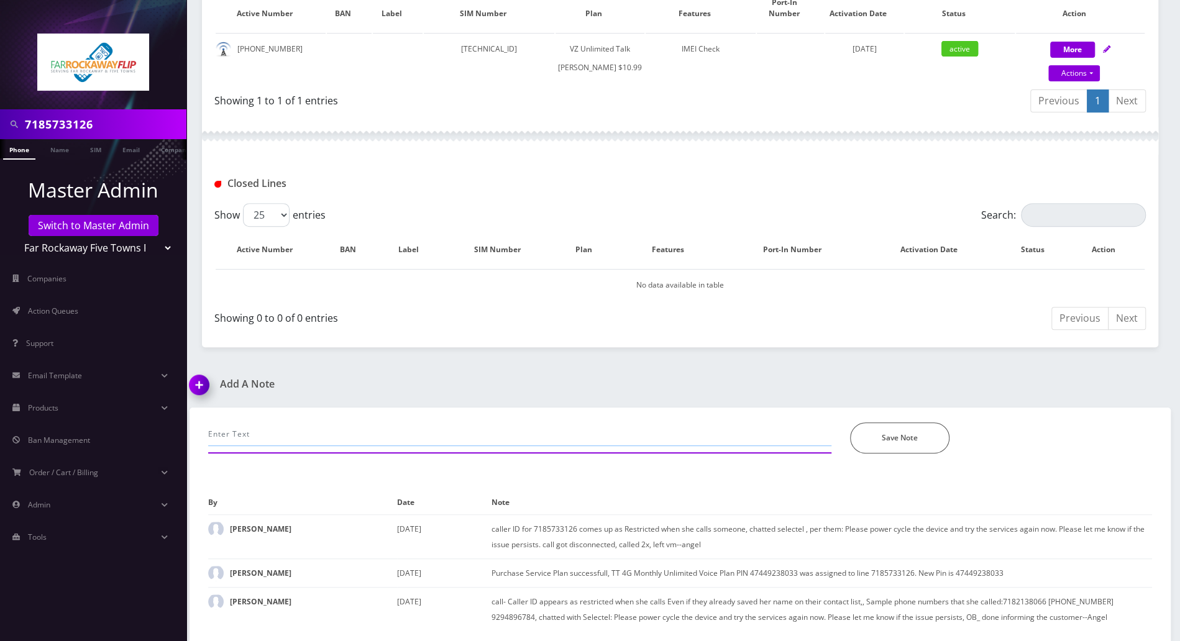
click at [346, 431] on input "text" at bounding box center [519, 434] width 623 height 24
click at [488, 440] on input "called again, have her powercyle her ph to test again" at bounding box center [519, 434] width 623 height 24
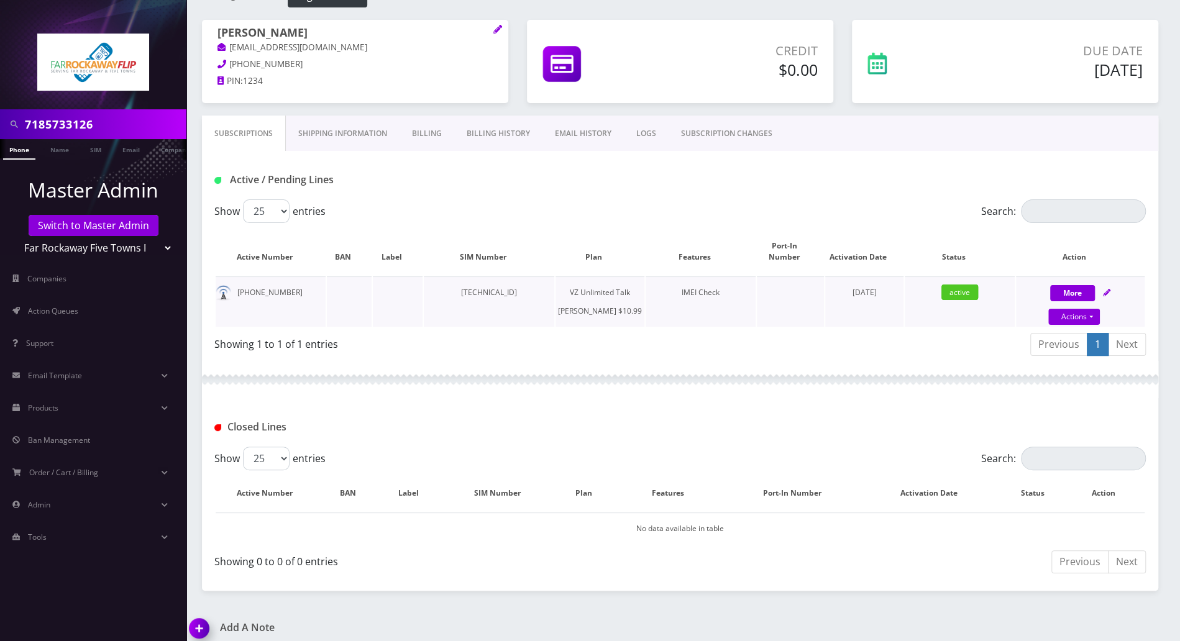
scroll to position [163, 0]
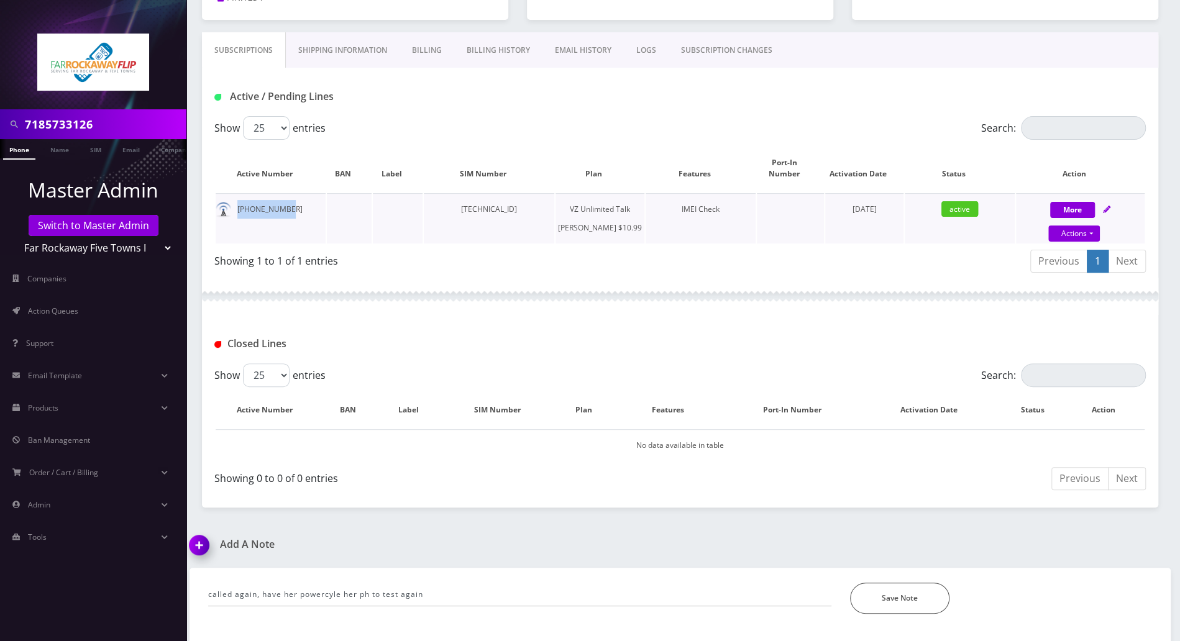
drag, startPoint x: 288, startPoint y: 199, endPoint x: 238, endPoint y: 197, distance: 50.4
click at [238, 197] on td "[PHONE_NUMBER]" at bounding box center [271, 218] width 110 height 50
copy td "[PHONE_NUMBER]"
click at [542, 330] on div "Closed Lines" at bounding box center [680, 339] width 956 height 48
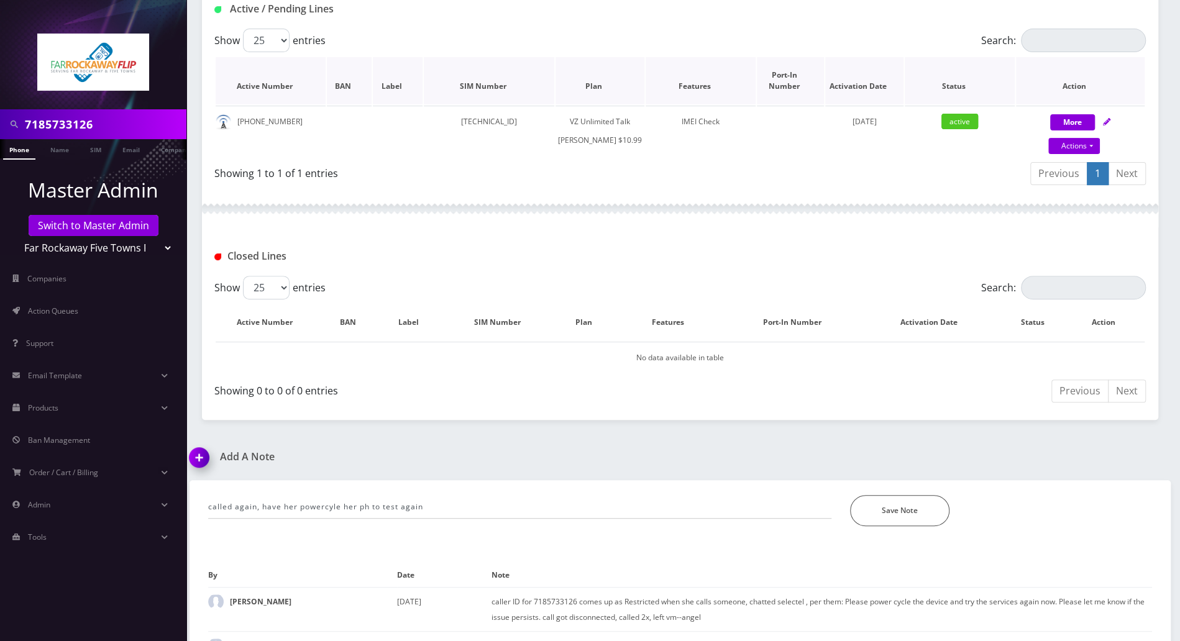
scroll to position [329, 0]
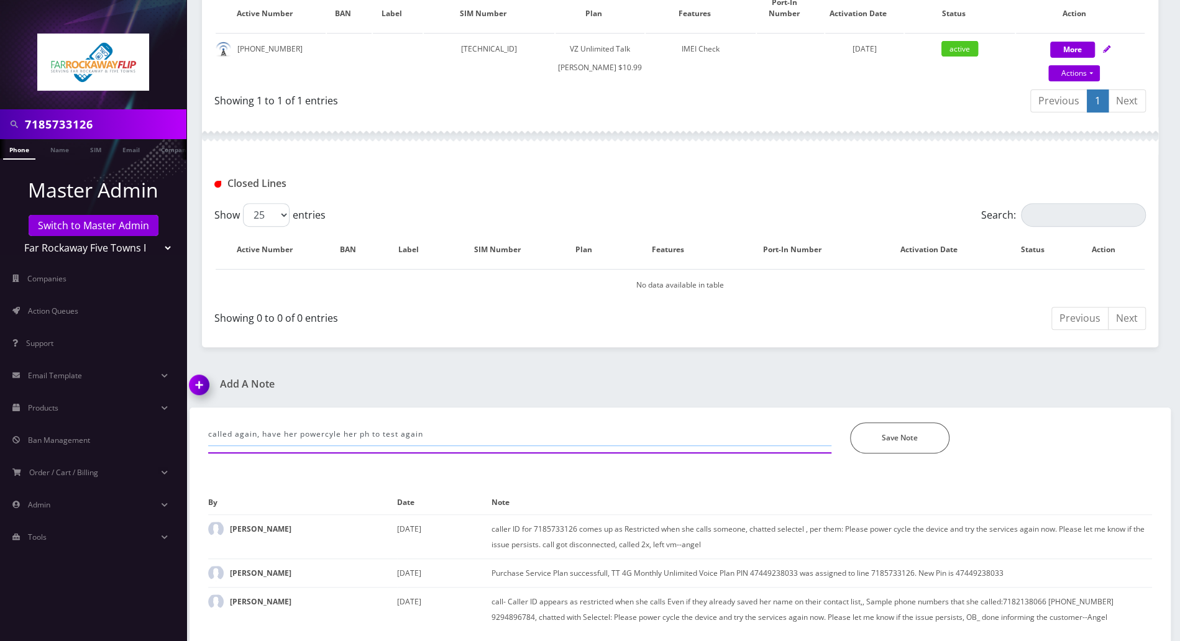
click at [458, 431] on input "called again, have her powercyle her ph to test again" at bounding box center [519, 434] width 623 height 24
click at [452, 433] on input "called again, have her powercyle her ph to test again but then sim can't connec…" at bounding box center [519, 434] width 623 height 24
type input "called again, have her powercyle her ph to test again but then sim can't connec…"
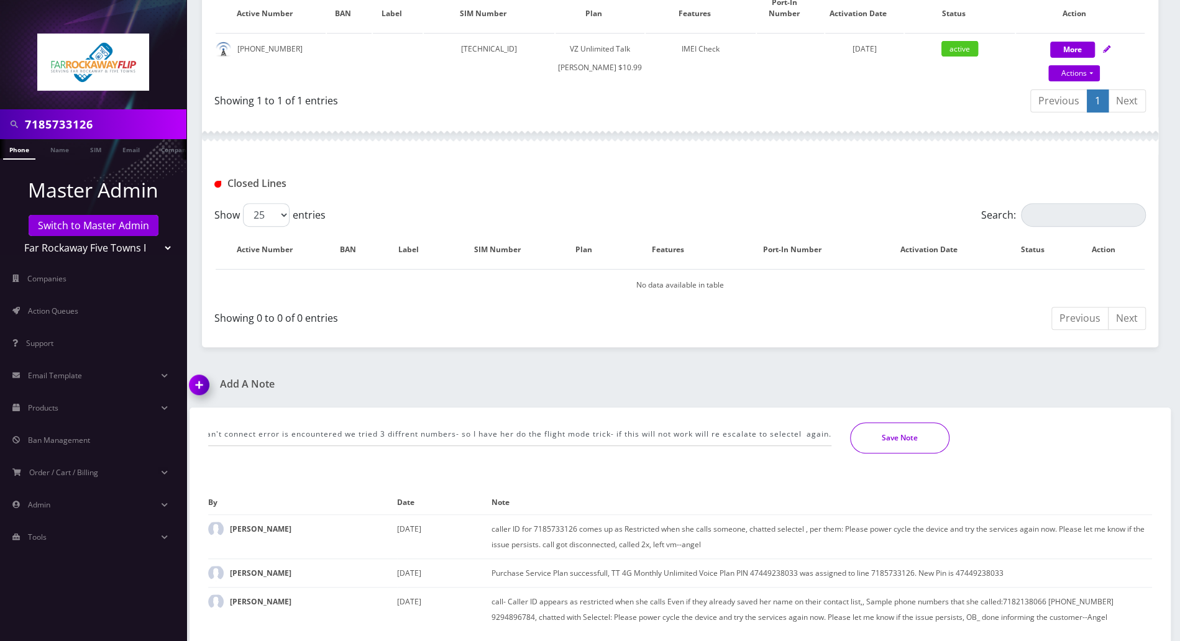
scroll to position [0, 0]
click at [872, 427] on button "Save Note" at bounding box center [899, 437] width 99 height 31
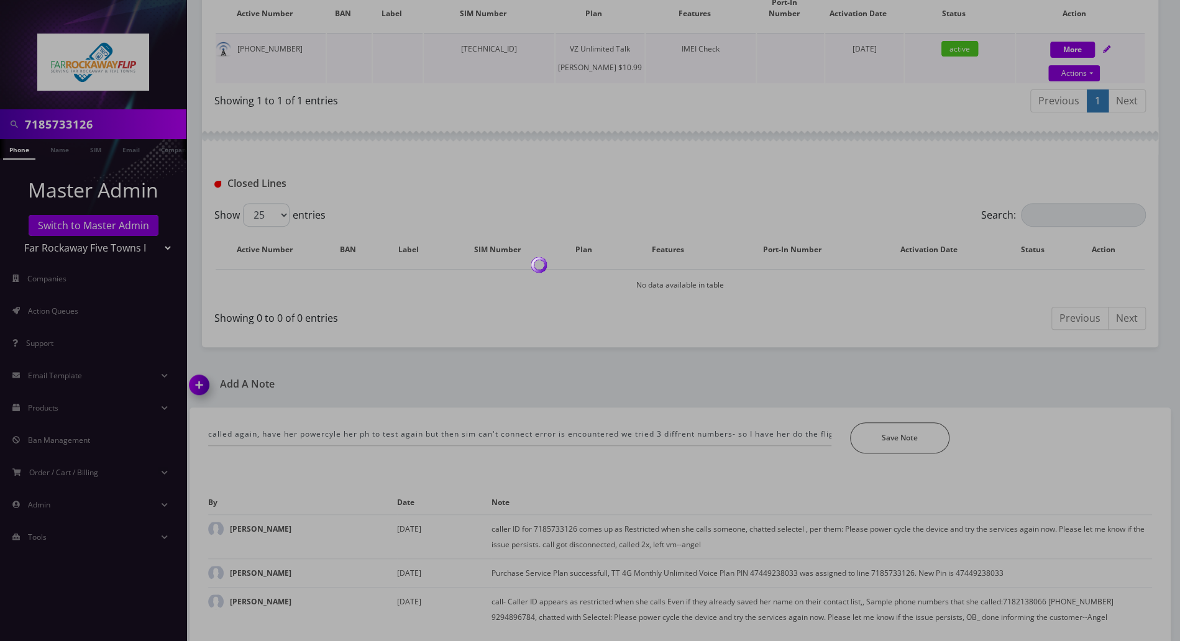
scroll to position [303, 0]
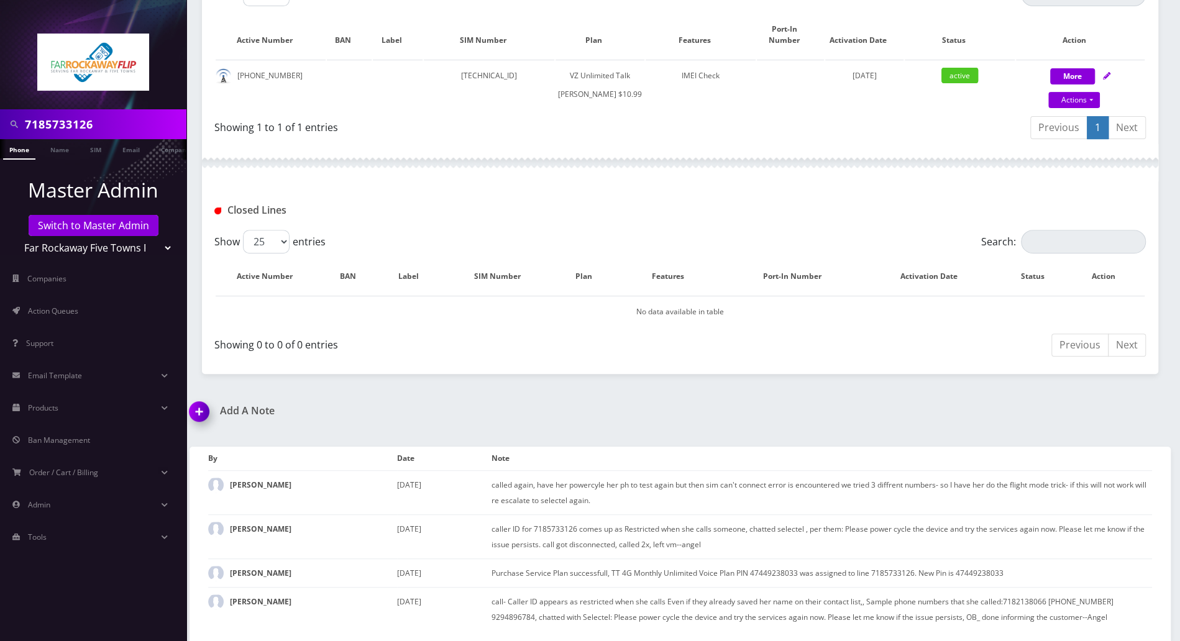
click at [601, 205] on div "Closed Lines" at bounding box center [680, 210] width 950 height 21
click at [1090, 92] on link "Actions" at bounding box center [1074, 100] width 52 height 16
select select "366"
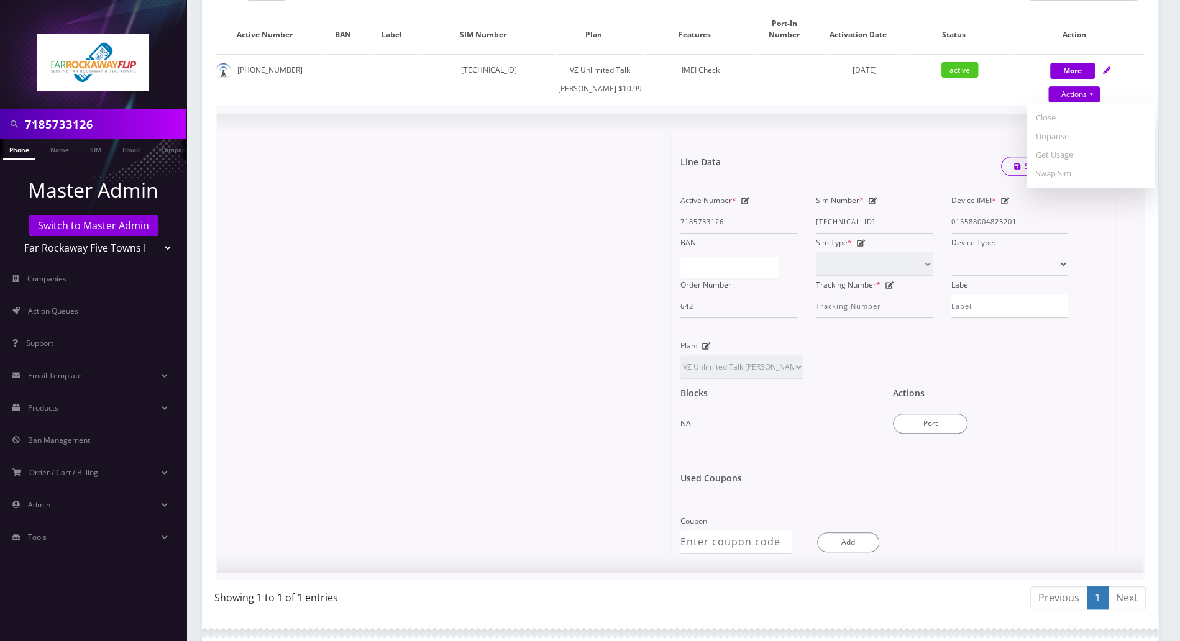
click at [671, 229] on div "Active Number * 7185733126" at bounding box center [738, 212] width 135 height 42
click at [1103, 145] on span "×" at bounding box center [1100, 140] width 9 height 21
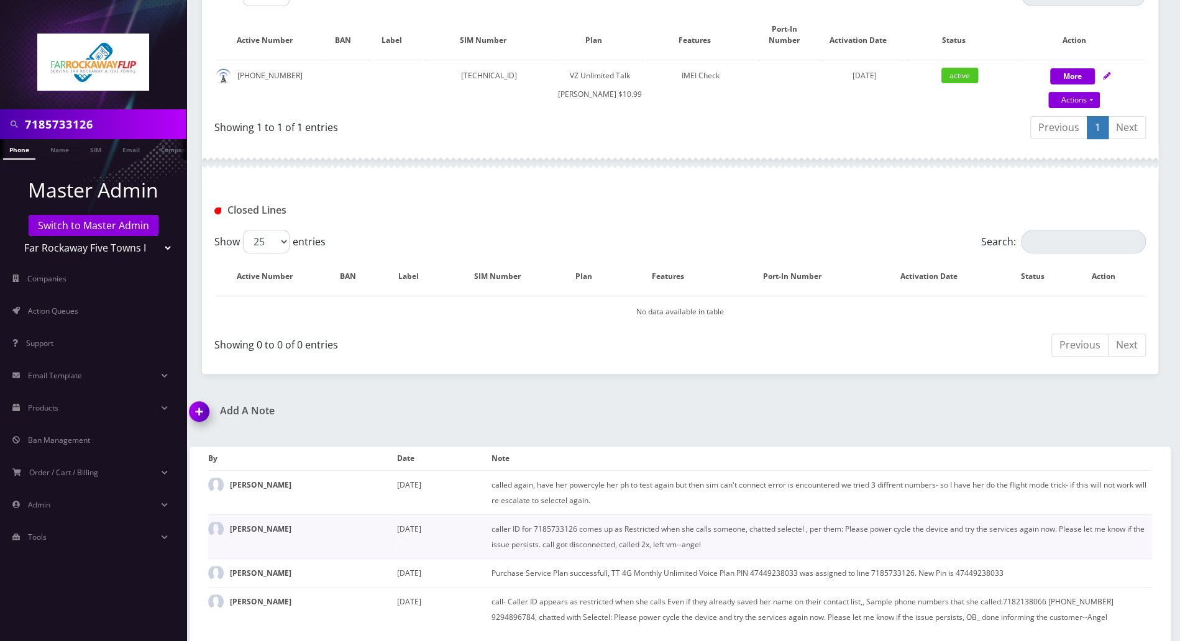
drag, startPoint x: 490, startPoint y: 527, endPoint x: 616, endPoint y: 540, distance: 126.8
click at [616, 540] on tr "[PERSON_NAME] [DATE] caller ID for 7185733126 comes up as Restricted when she c…" at bounding box center [680, 536] width 944 height 44
copy tr "caller ID for 7185733126 comes up as Restricted when she calls someone, chatted…"
click at [203, 412] on img at bounding box center [201, 416] width 37 height 37
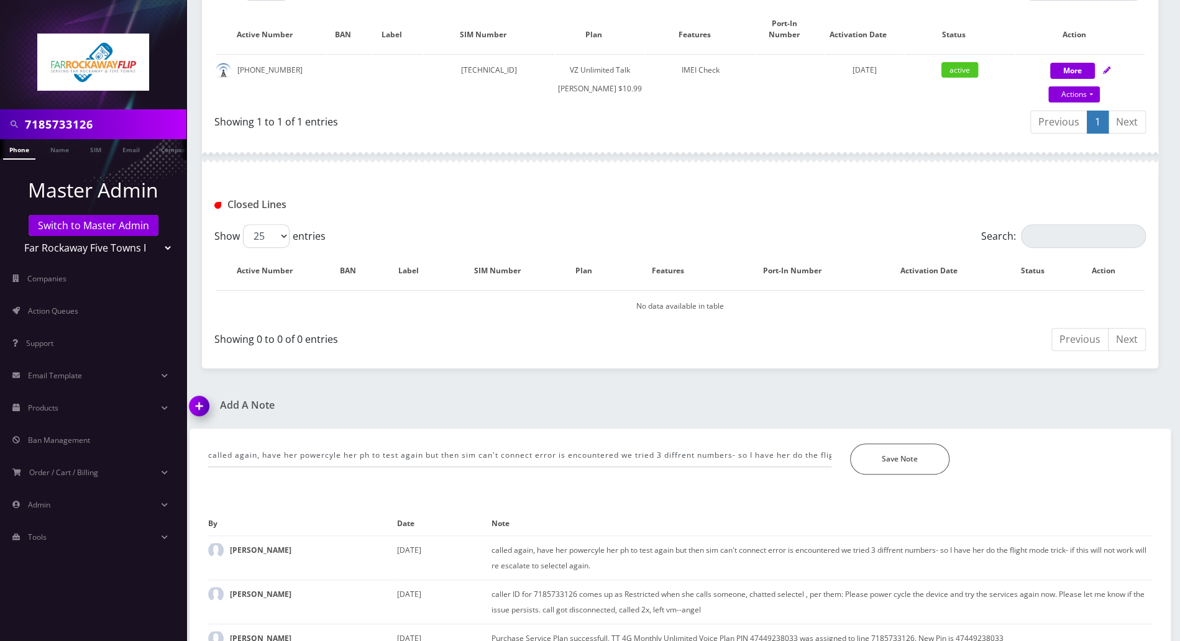
scroll to position [373, 0]
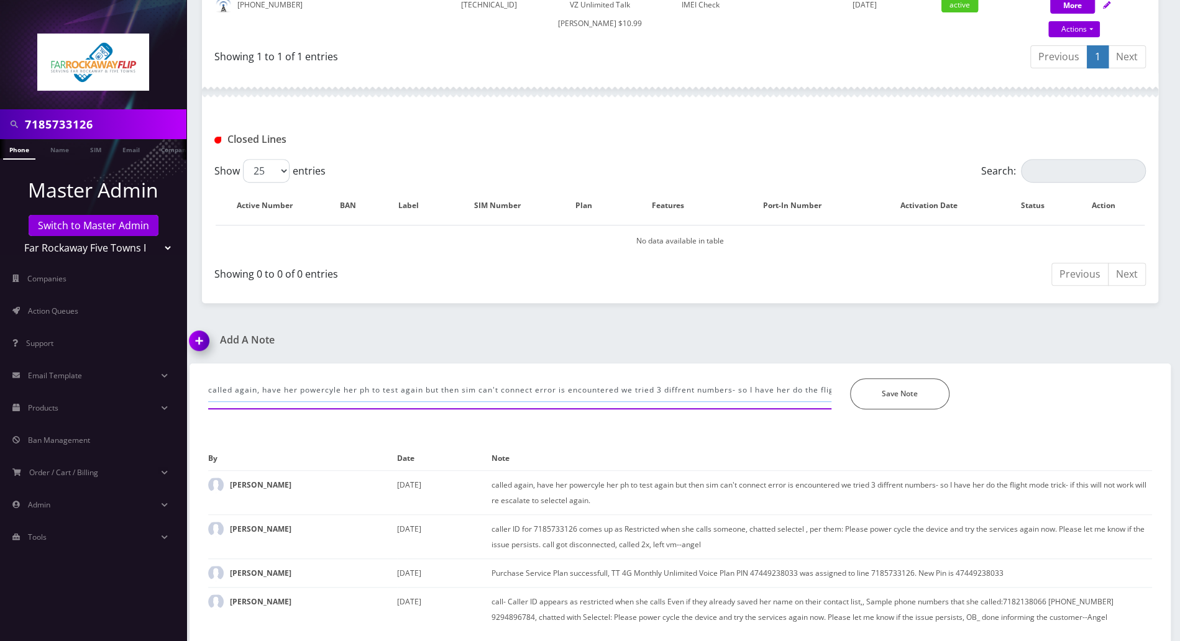
drag, startPoint x: 821, startPoint y: 392, endPoint x: 174, endPoint y: 393, distance: 647.3
click at [174, 393] on div "7185733126 Phone Name SIM Email Company Customer Master Admin Switch to Master …" at bounding box center [590, 136] width 1180 height 1009
type input "flight mode trick- if this will not work will re escalate to selectel again."
drag, startPoint x: 550, startPoint y: 390, endPoint x: 170, endPoint y: 394, distance: 380.2
click at [170, 394] on div "7185733126 Phone Name SIM Email Company Customer Master Admin Switch to Master …" at bounding box center [590, 136] width 1180 height 1009
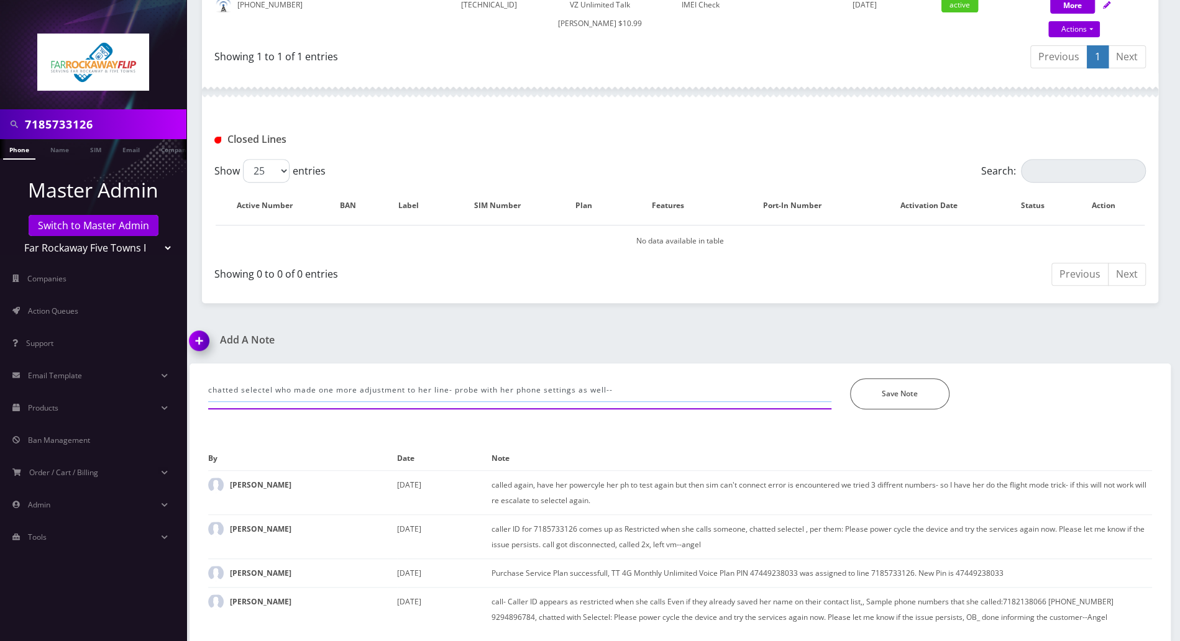
paste input "his HIDE ID was enabled actually"
click at [624, 396] on input "chatted selectel who made one more adjustment to her line- probe with her phone…" at bounding box center [519, 390] width 623 height 24
click at [635, 391] on input "chatted selectel who made one more adjustment to her line- probe with her phone…" at bounding box center [519, 390] width 623 height 24
click at [670, 388] on input "chatted selectel who made one more adjustment to her line- probe with her phone…" at bounding box center [519, 390] width 623 height 24
click at [780, 391] on input "chatted selectel who made one more adjustment to her line- probe with her phone…" at bounding box center [519, 390] width 623 height 24
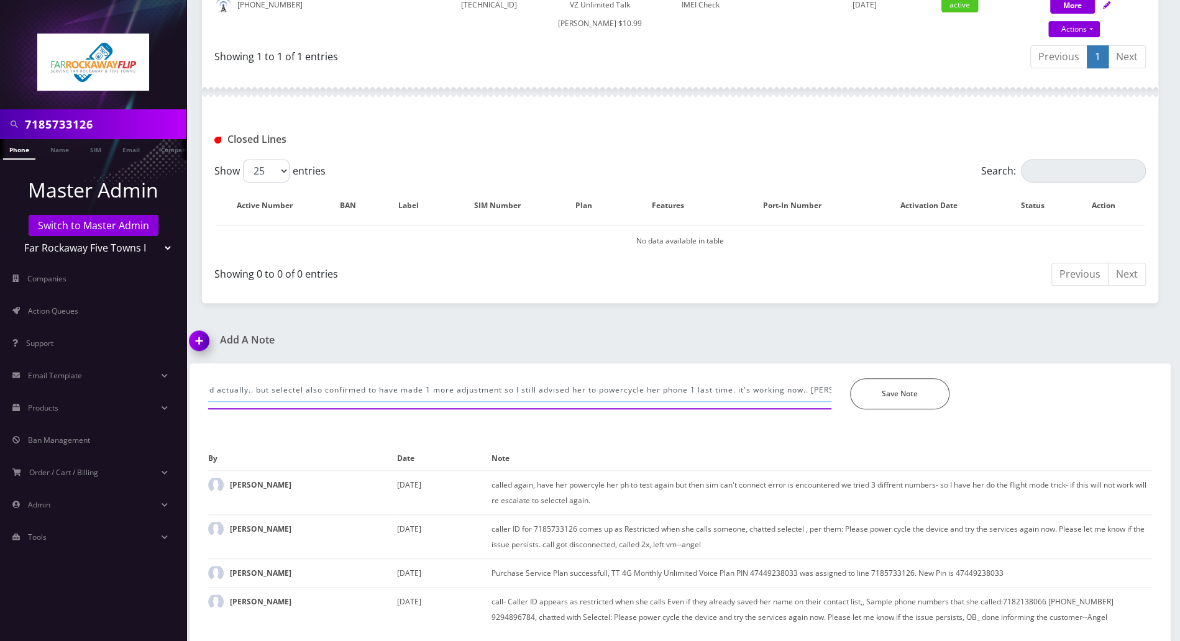
scroll to position [0, 517]
type input "chatted selectel who made one more adjustment to her line- probe with her phone…"
click at [921, 397] on button "Save Note" at bounding box center [899, 393] width 99 height 31
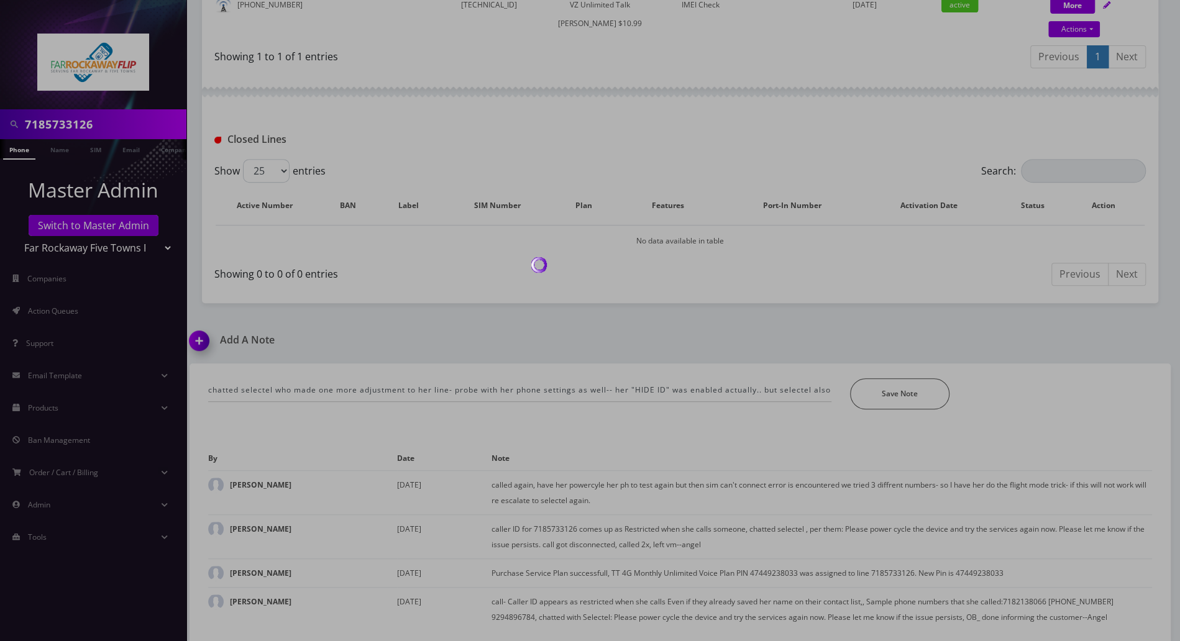
scroll to position [347, 0]
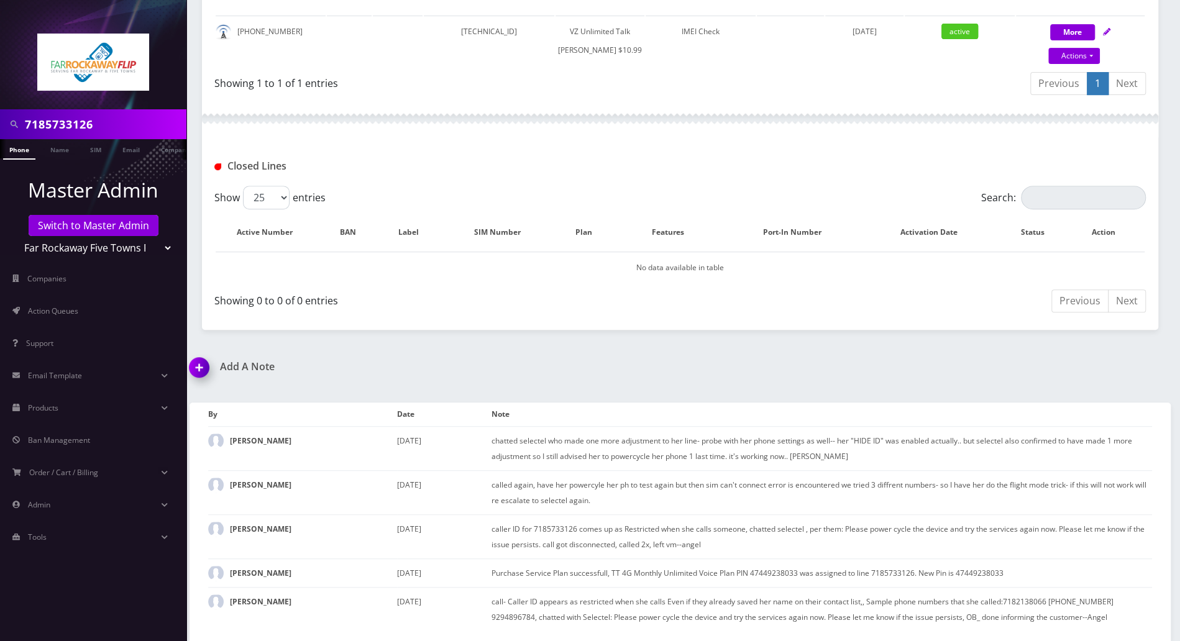
click at [1115, 147] on div "Closed Lines" at bounding box center [680, 161] width 956 height 48
click at [688, 356] on div "7185733126 Phone Name SIM Email Company Customer Dashboard Customer Details [PE…" at bounding box center [680, 150] width 1000 height 982
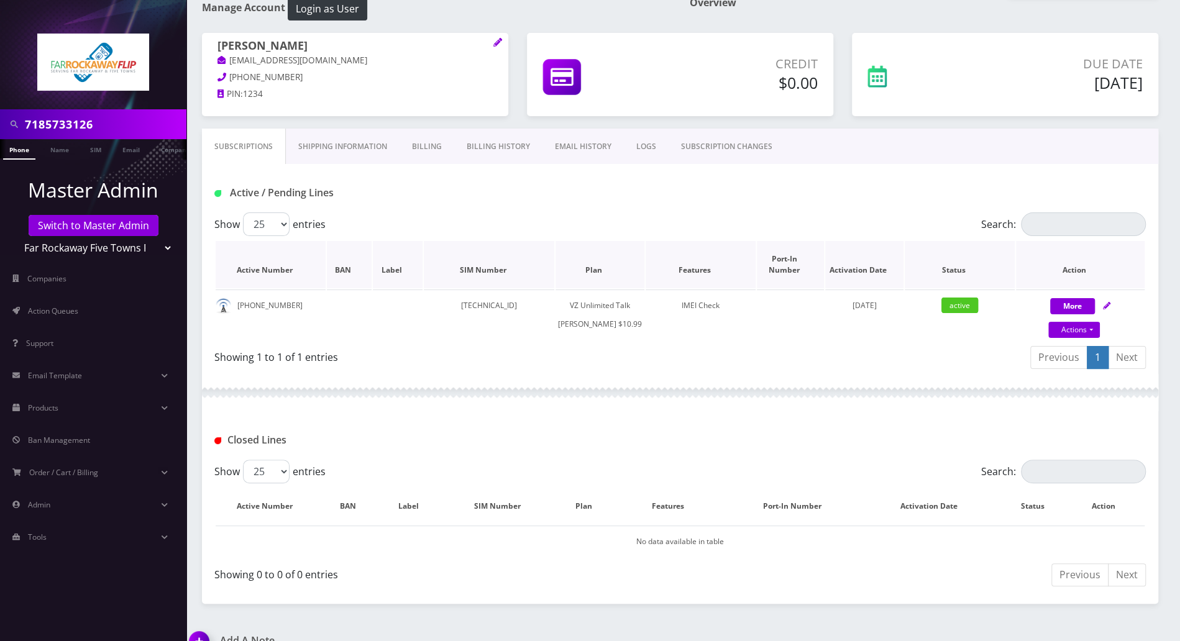
scroll to position [0, 0]
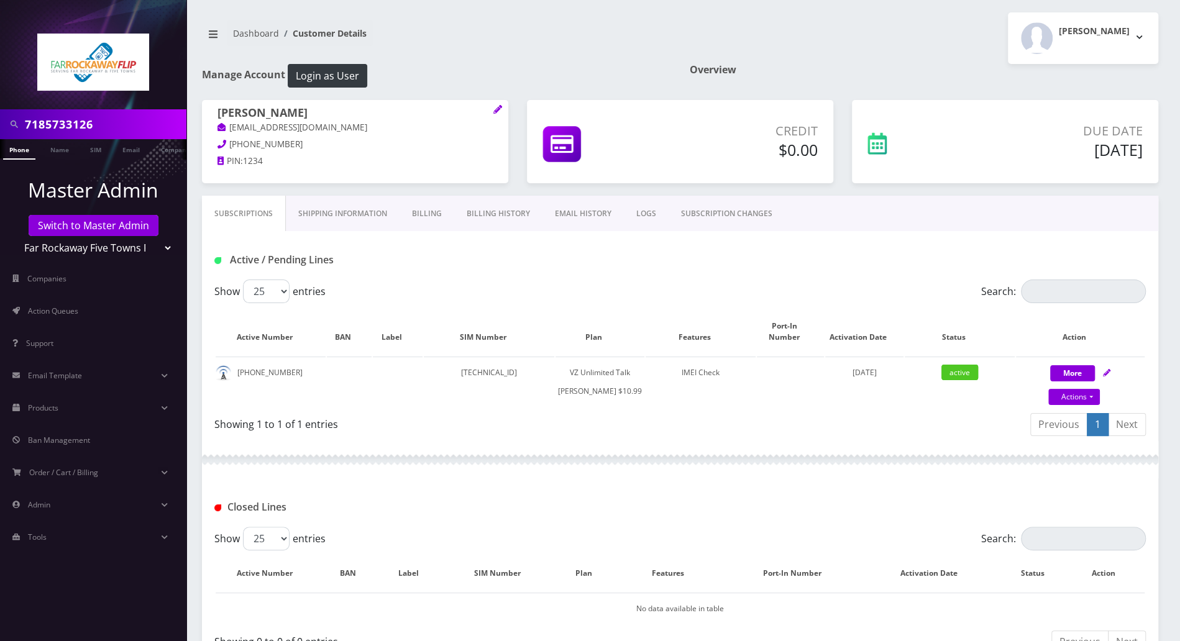
click at [588, 12] on div "7185733126 Phone Name SIM Email Company Customer Dashboard Customer Details [PE…" at bounding box center [680, 491] width 1000 height 982
